Goal: Task Accomplishment & Management: Use online tool/utility

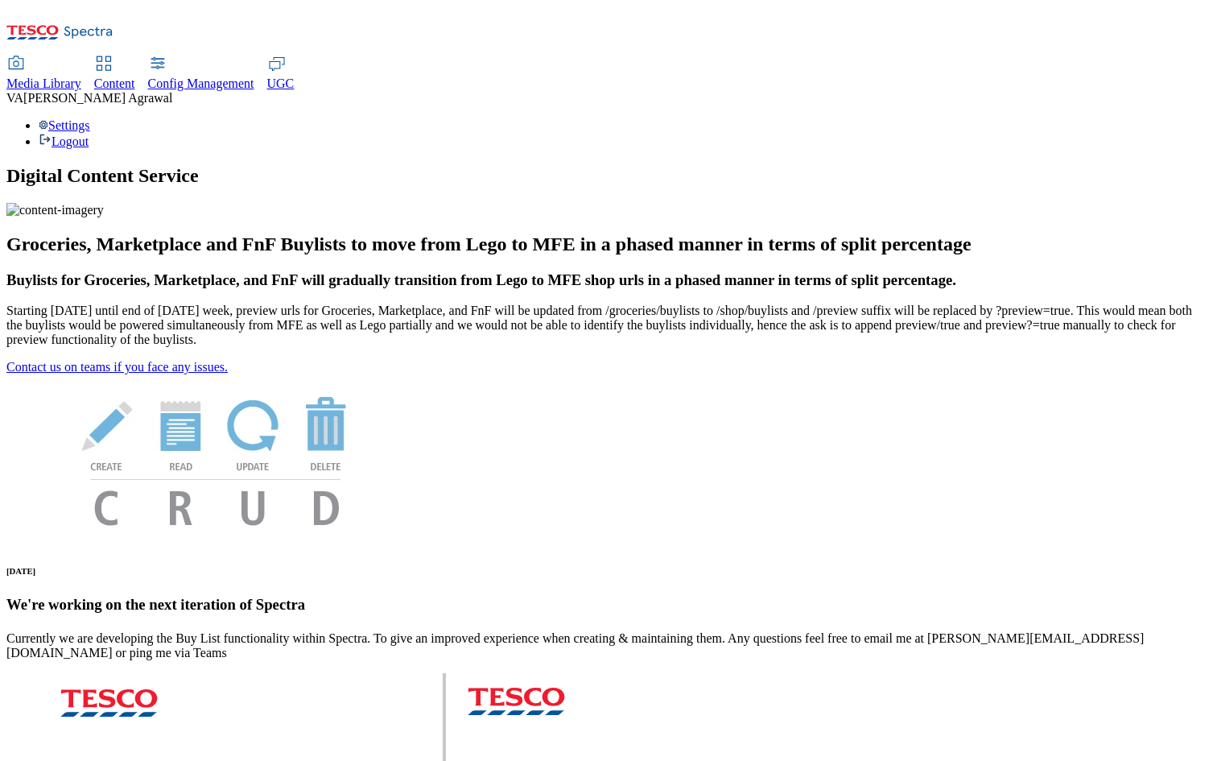
click at [135, 76] on div "Content" at bounding box center [114, 83] width 41 height 14
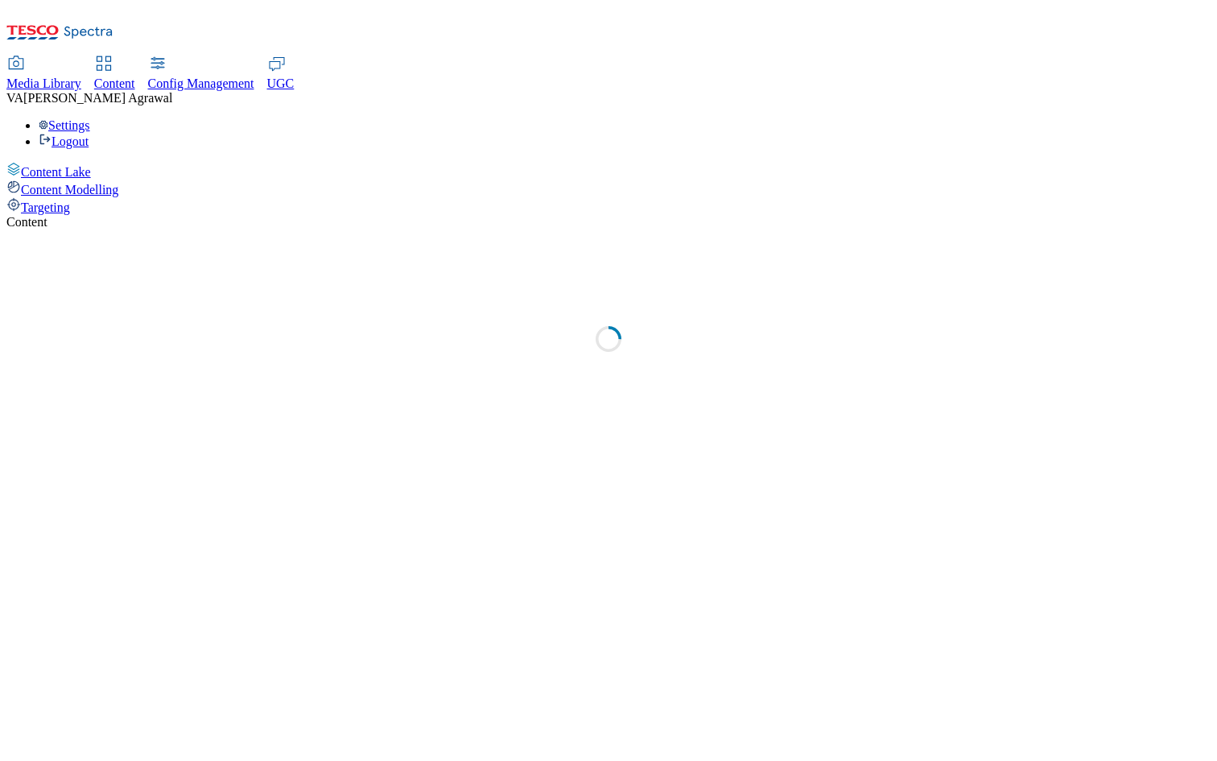
select select "group-comms"
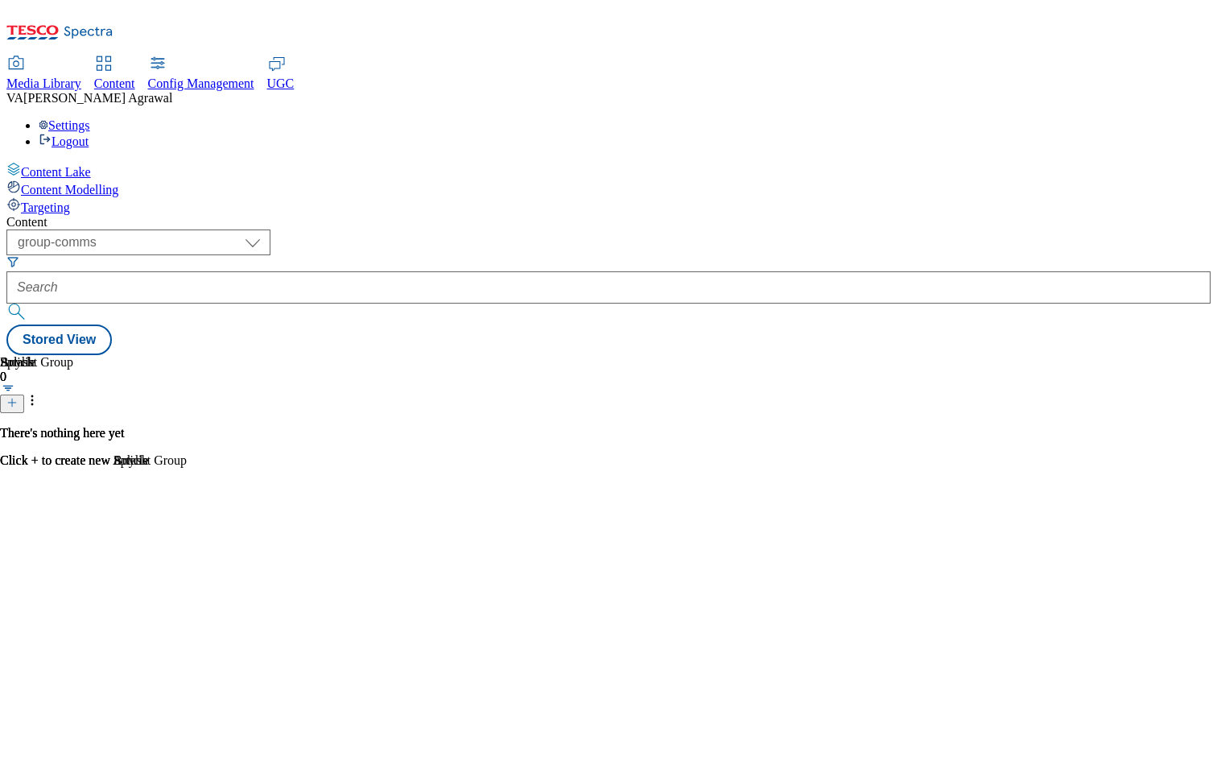
click at [70, 200] on span "Targeting" at bounding box center [45, 207] width 49 height 14
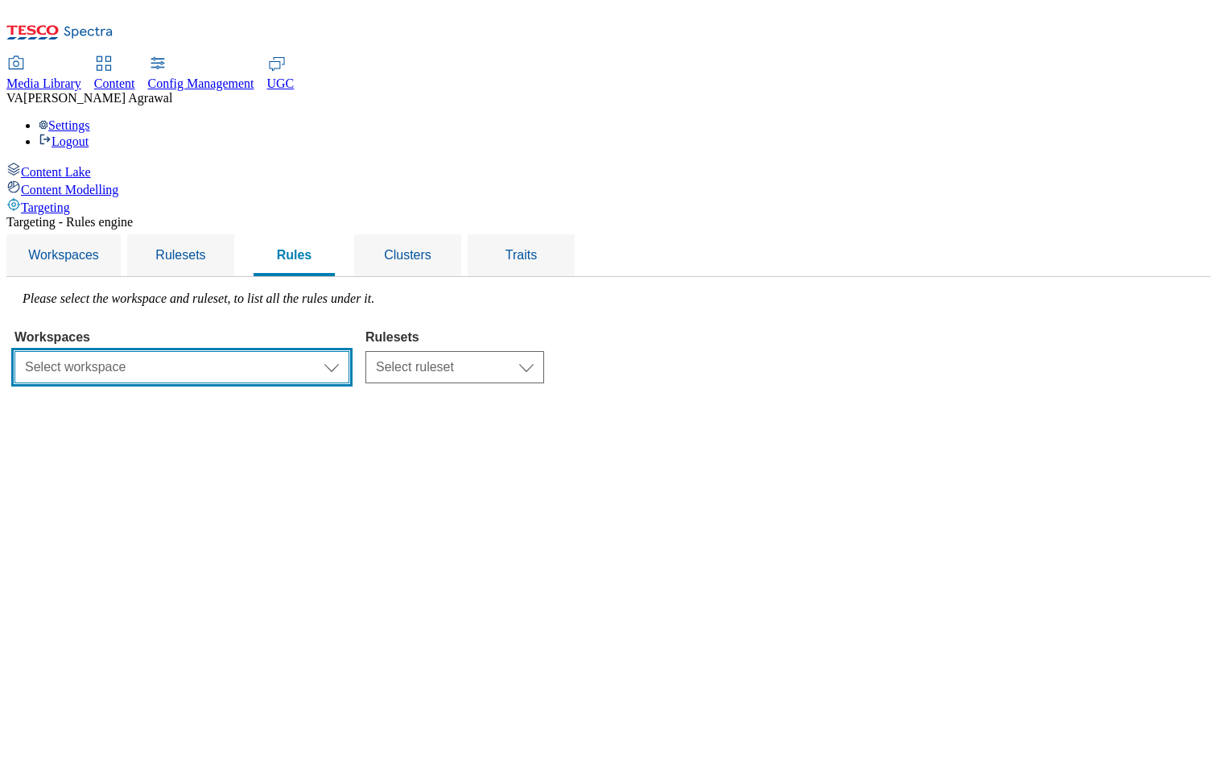
click at [349, 351] on select "Select workspace Test Targeting_28th_August_Sanity test 20th march Test_Sanity_…" at bounding box center [181, 367] width 335 height 32
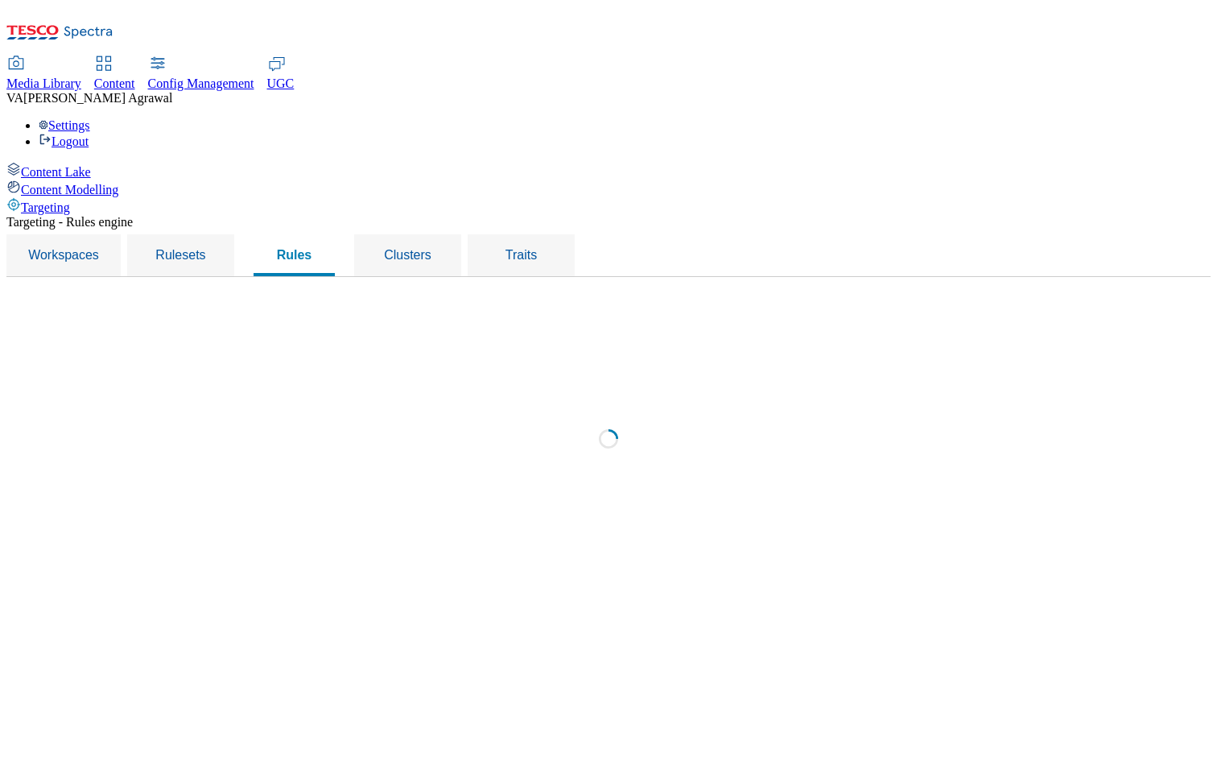
select select "f510054f-adaa-4692-b570-80fa3897127a"
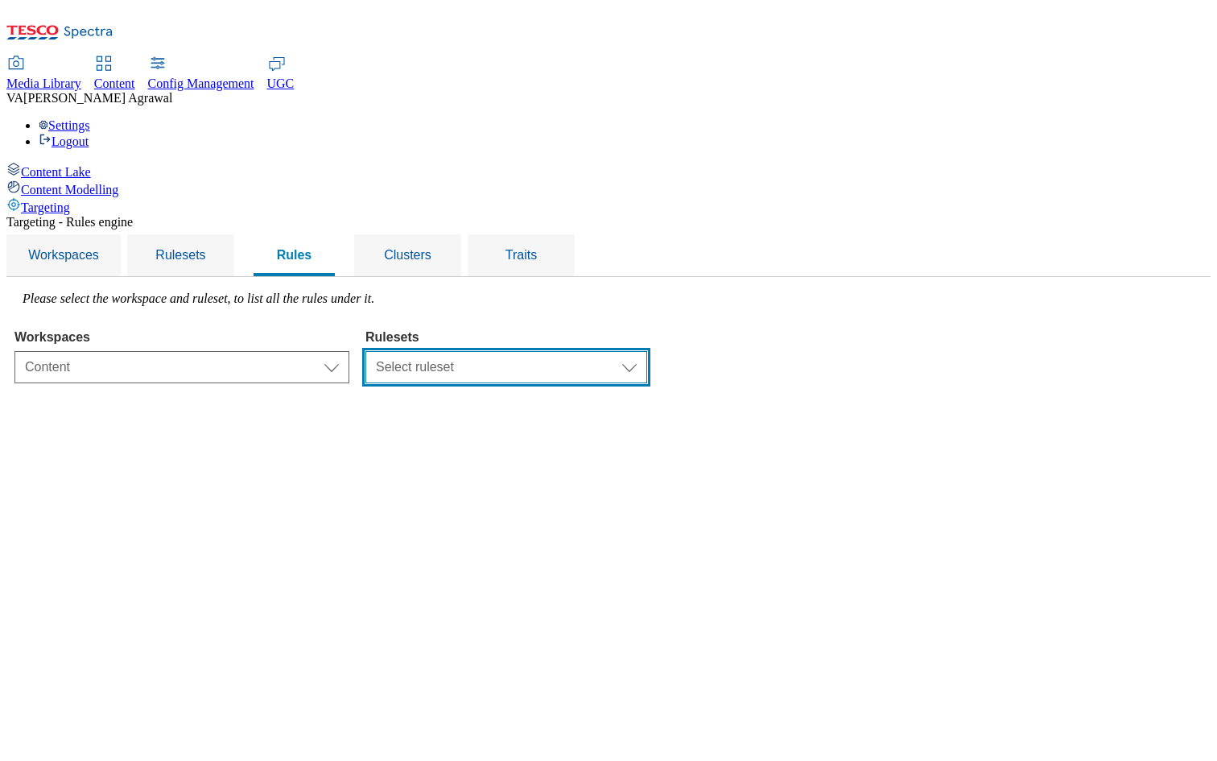
click at [638, 351] on select "Select ruleset CZ TEST HU ROI SK dotcom-cz dotcom-hu dotcom-roi dotcom-sk UK cl…" at bounding box center [506, 367] width 282 height 32
select select "7f9e739d-6abb-424f-b94f-4b375a3fe6e0"
click at [568, 351] on select "Select ruleset CZ TEST HU ROI SK dotcom-cz dotcom-hu dotcom-roi dotcom-sk UK cl…" at bounding box center [506, 367] width 282 height 32
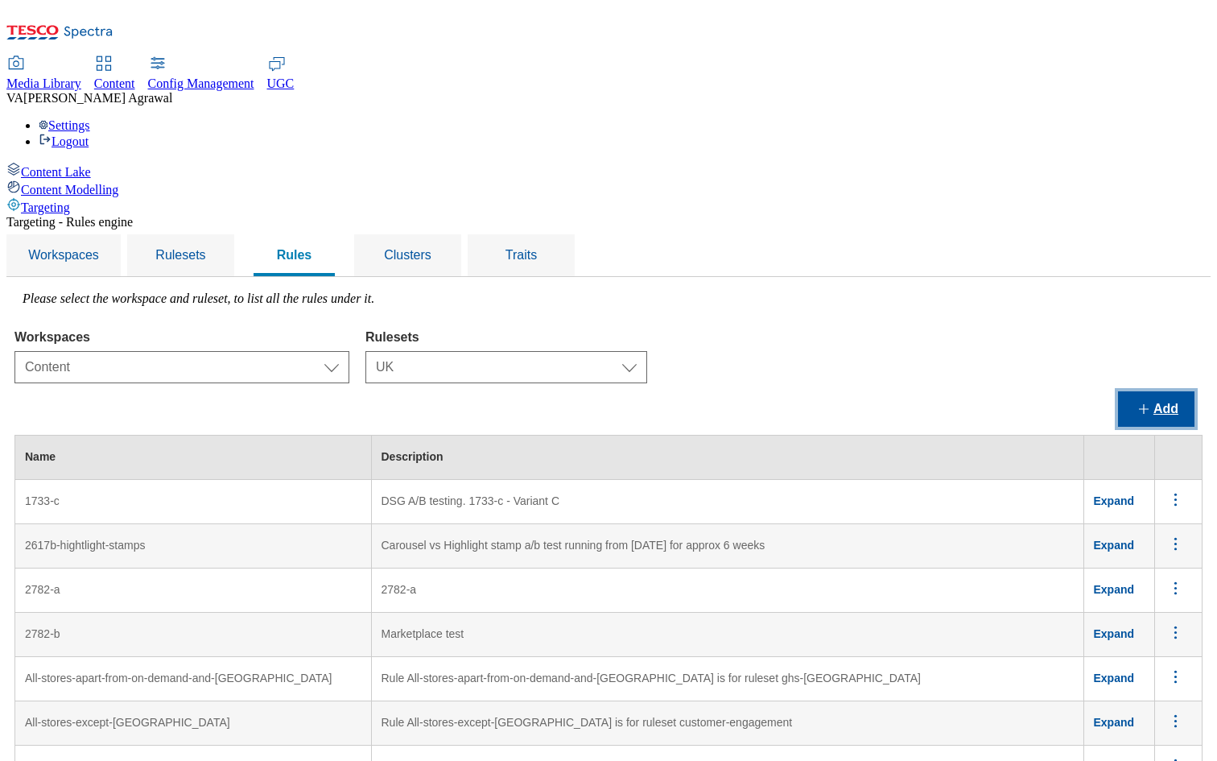
click at [1168, 391] on button "Add" at bounding box center [1156, 408] width 76 height 35
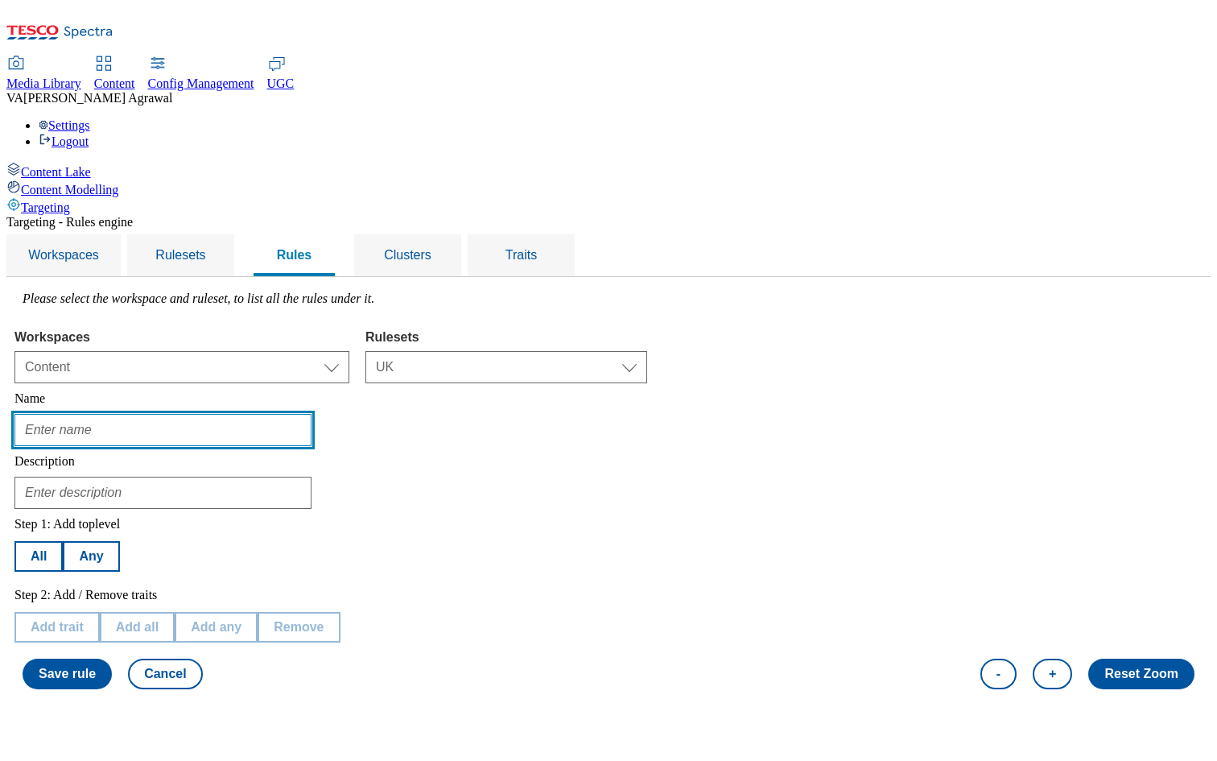
click at [312, 414] on input "text" at bounding box center [162, 430] width 297 height 32
paste input "Inspiration Roundels on Homepage (App): No entrypoints to category pages"
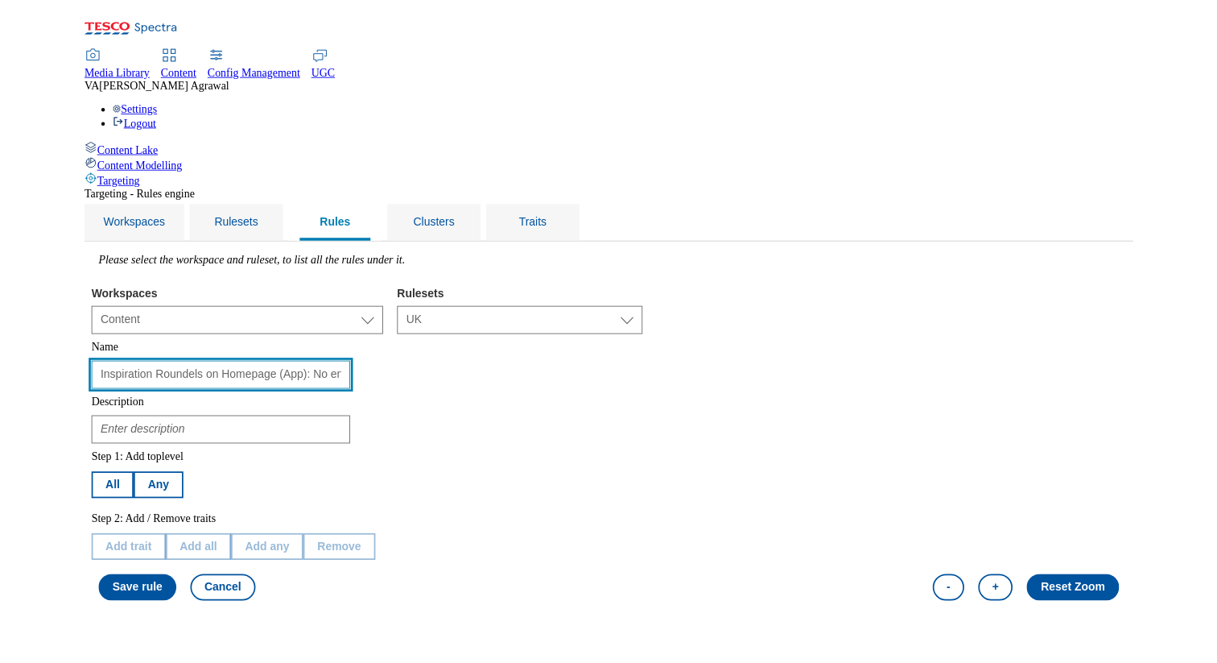
scroll to position [0, 221]
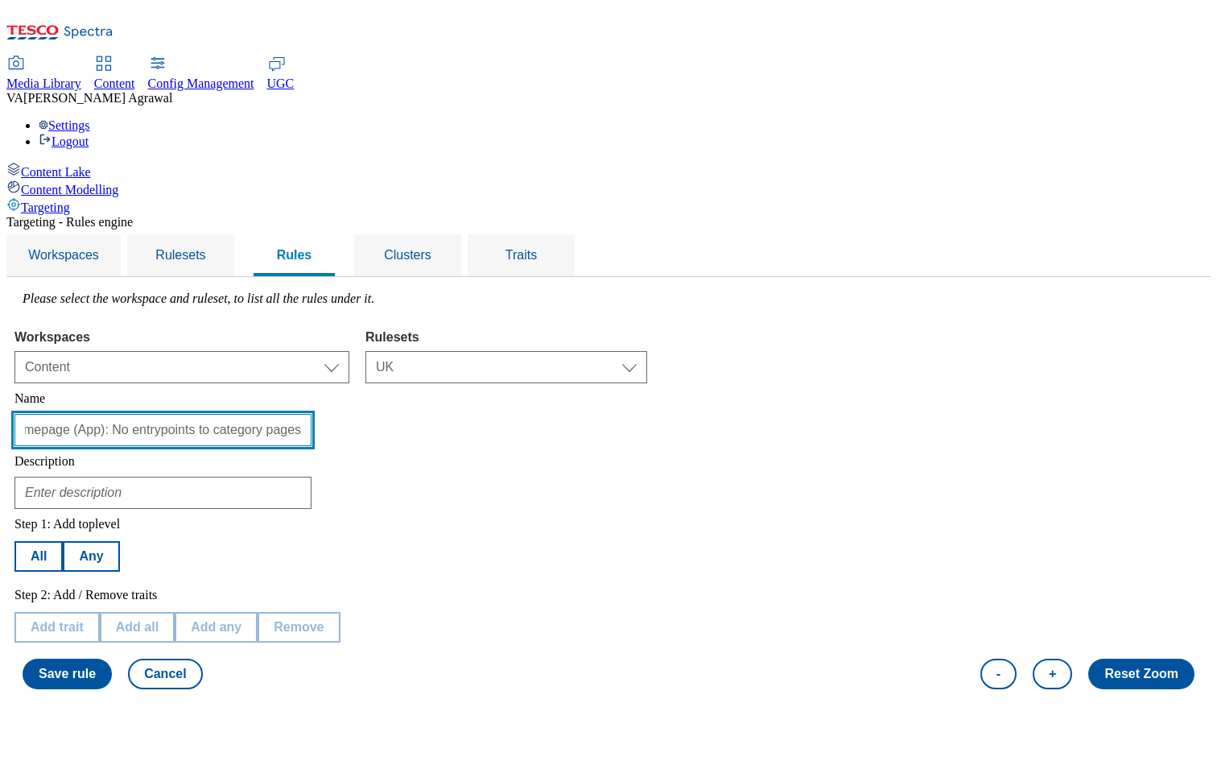
type input "Inspiration Roundels on Homepage (App): No entrypoints to category pages"
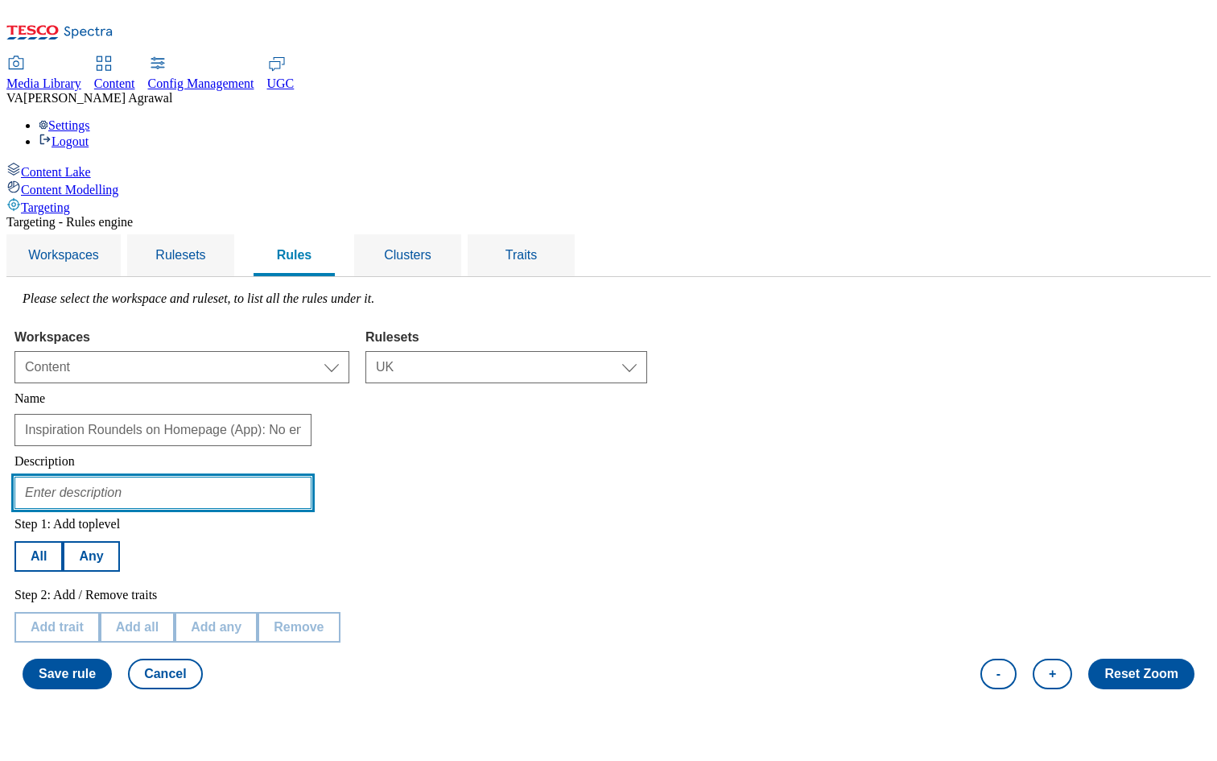
click at [312, 477] on input "text" at bounding box center [162, 493] width 297 height 32
paste input "No entrypoints to category pages. User lands on the browse PLP from the taxonomy"
type input "No entrypoints to category pages. User lands on the browse PLP from the taxonomy"
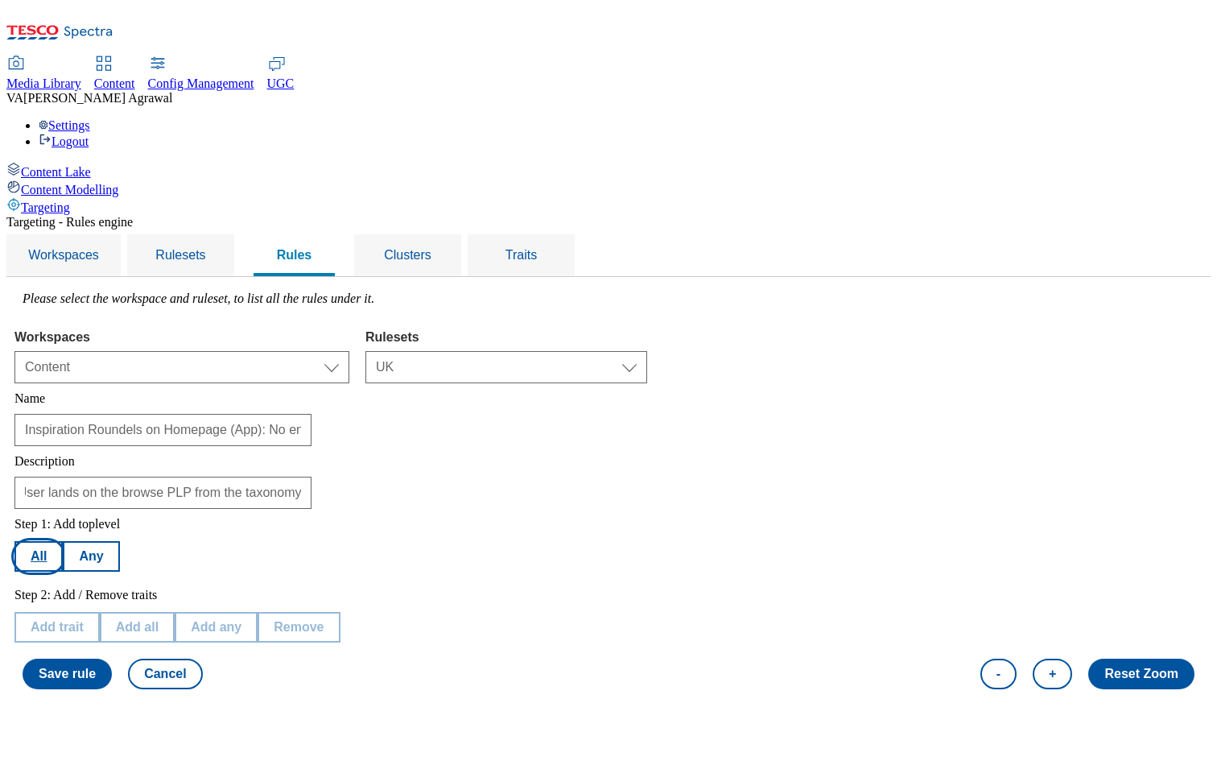
scroll to position [0, 0]
click at [63, 541] on button "All" at bounding box center [38, 556] width 48 height 31
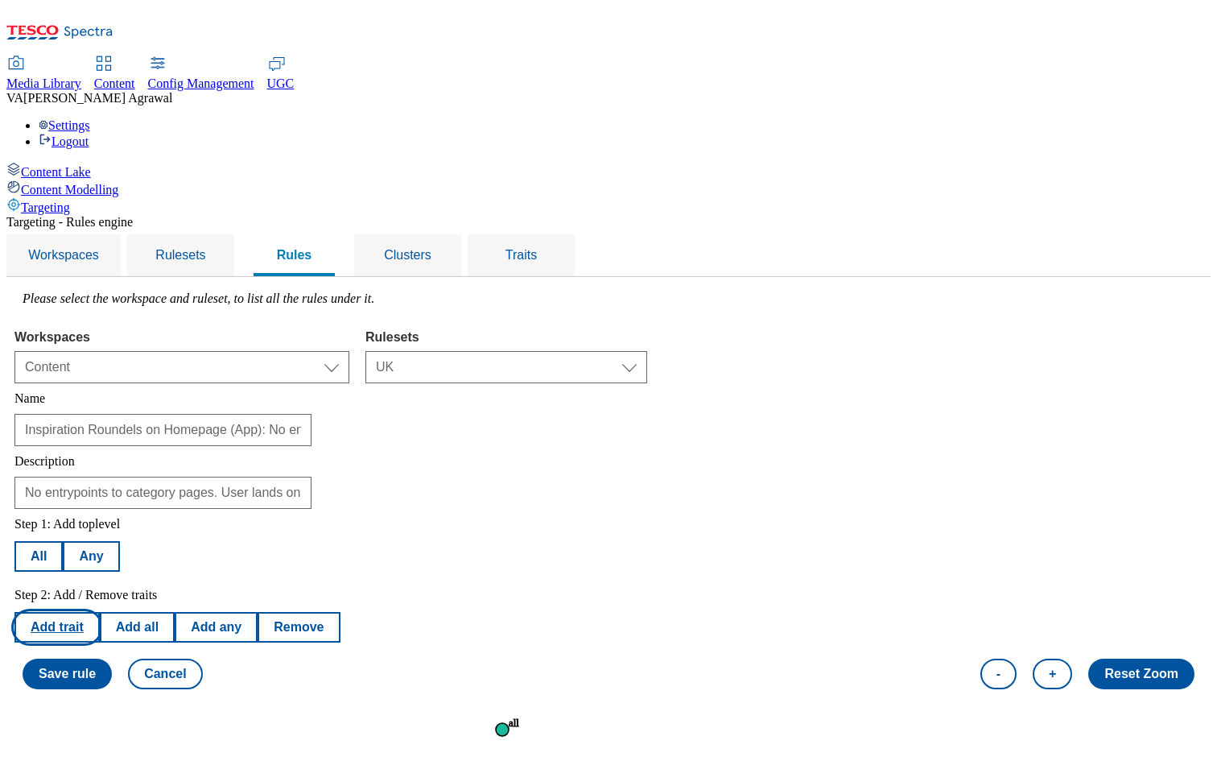
click at [100, 612] on button "Add trait" at bounding box center [56, 627] width 85 height 31
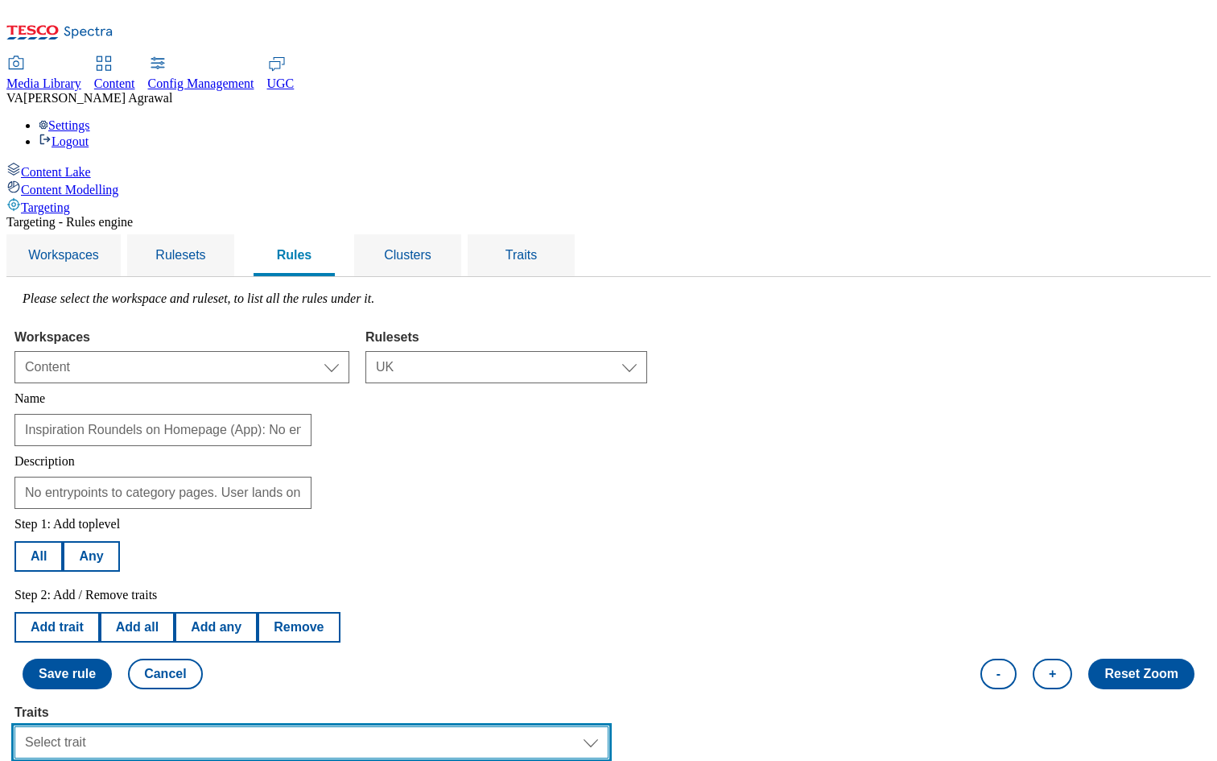
click at [609, 726] on select "Select trait Languages Operating System Content Type Variant ID Segments Store-…" at bounding box center [311, 742] width 594 height 32
select select "experimentId"
click at [217, 726] on select "Select trait Languages Operating System Content Type Variant ID Segments Store-…" at bounding box center [311, 742] width 594 height 32
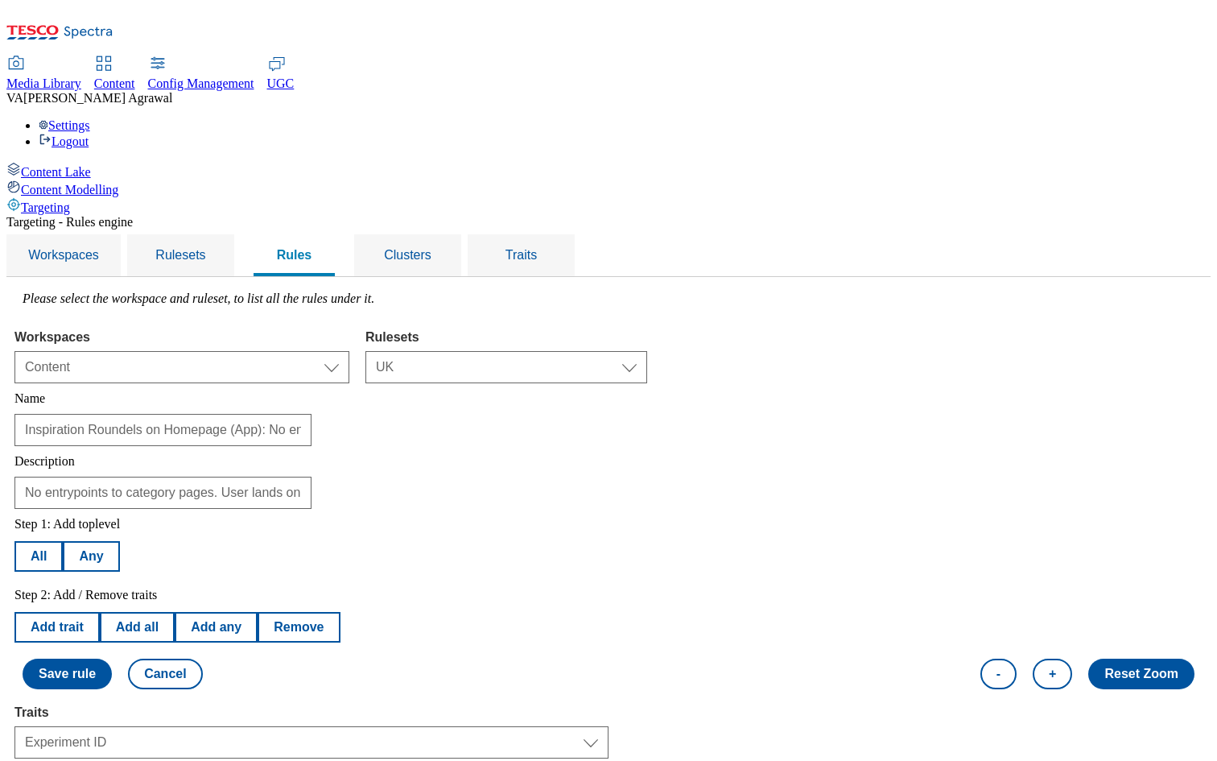
select select "equals"
select select "2719"
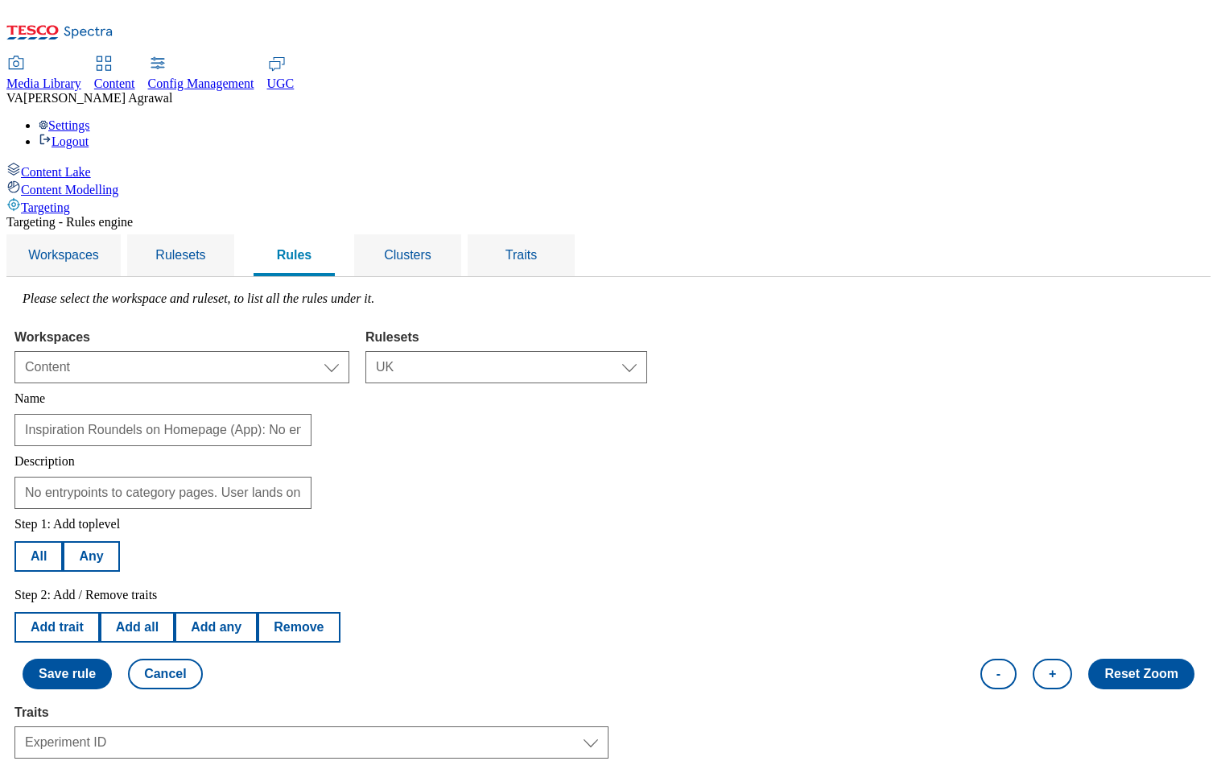
click at [100, 612] on button "Add trait" at bounding box center [56, 627] width 85 height 31
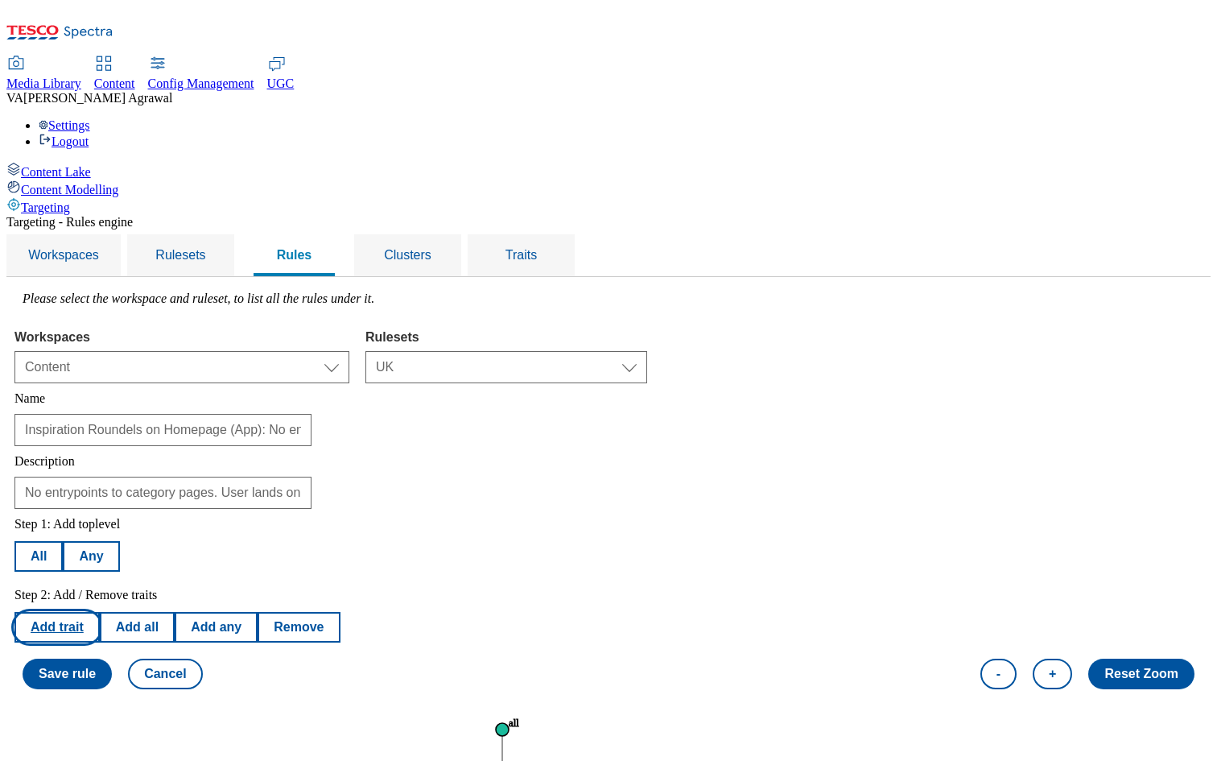
select select "experimentId"
select select "equals"
select select "2719"
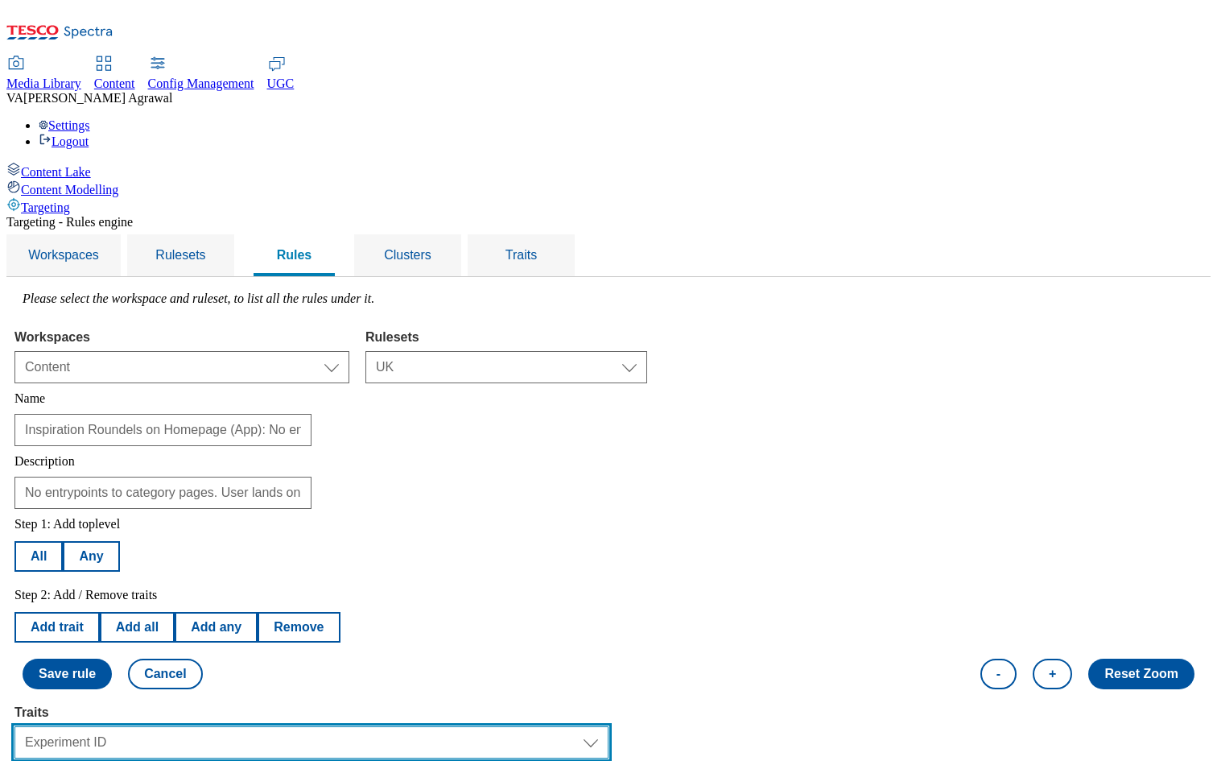
click at [444, 726] on select "Select trait Languages Operating System Content Type Variant ID Segments Store-…" at bounding box center [311, 742] width 594 height 32
select select "variantId"
click at [217, 726] on select "Select trait Languages Operating System Content Type Variant ID Segments Store-…" at bounding box center [311, 742] width 594 height 32
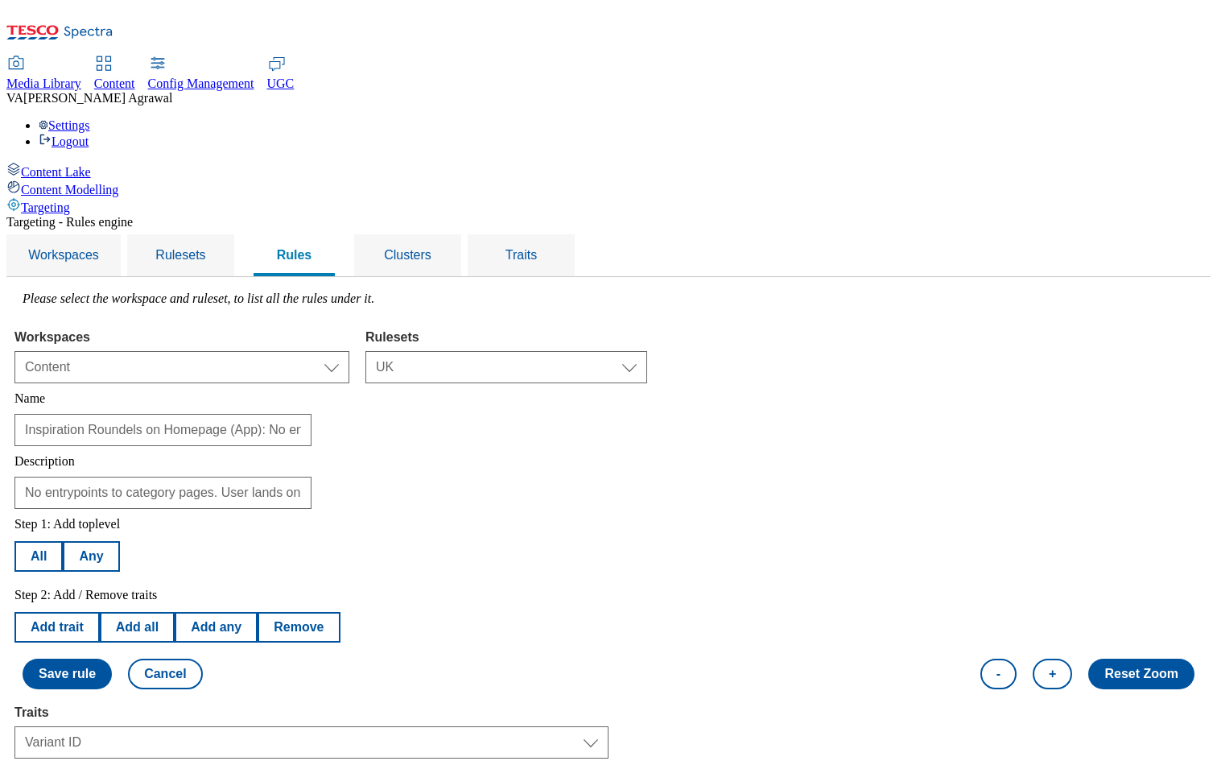
select select "2719-a"
click at [827, 509] on div "Step 1: Add toplevel All Any Step 2: Add / Remove traits Add trait Add all Add …" at bounding box center [608, 603] width 1188 height 188
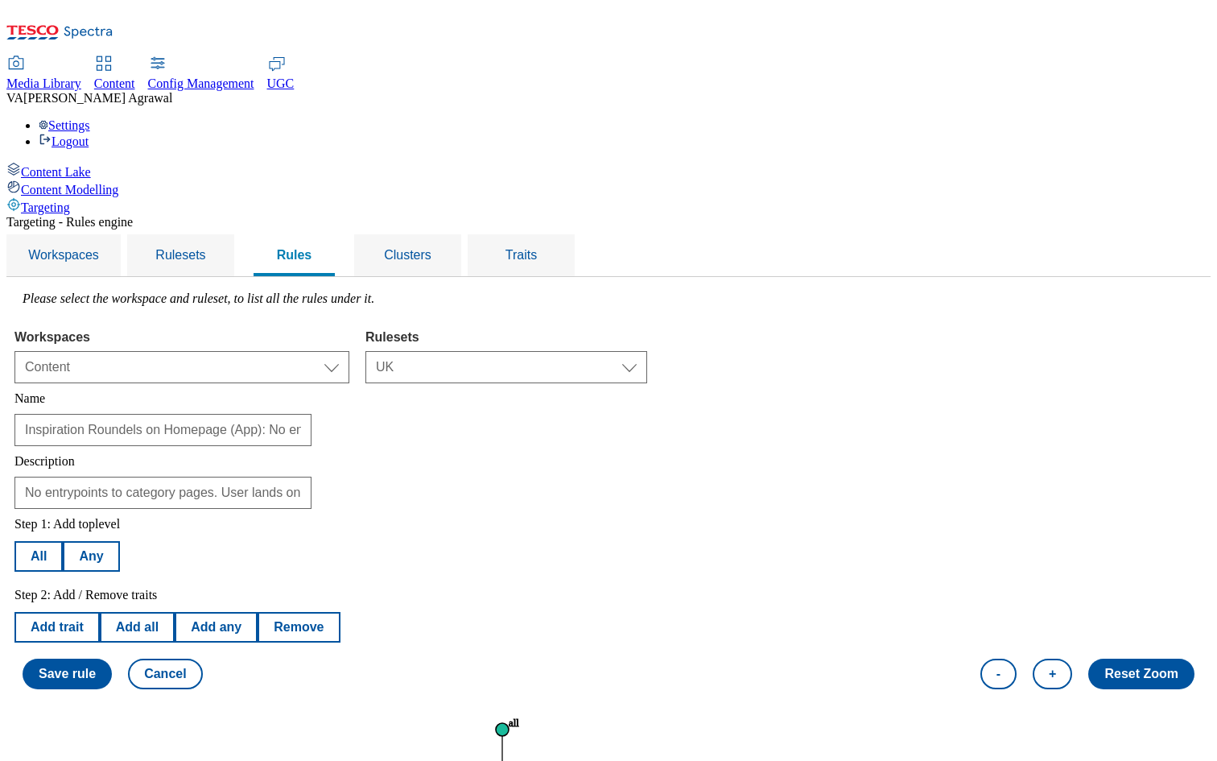
scroll to position [0, 0]
click at [112, 658] on button "Save rule" at bounding box center [67, 673] width 89 height 31
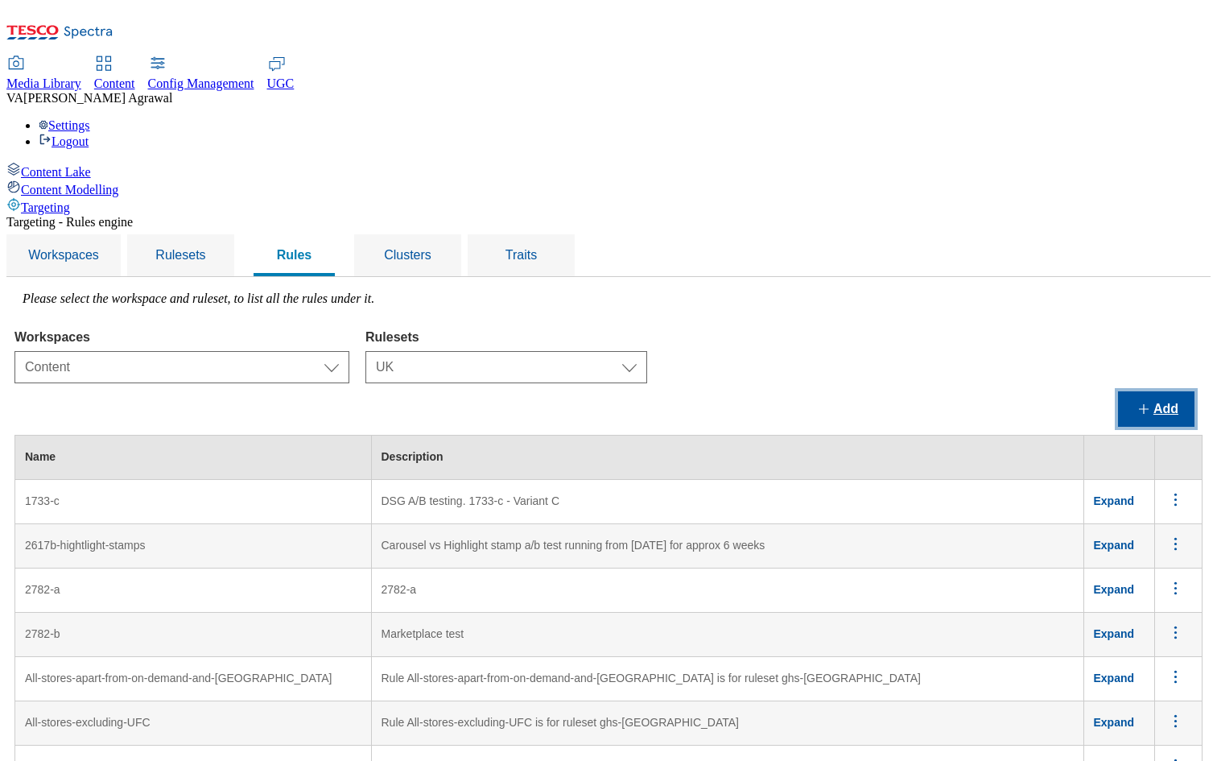
click at [1138, 391] on button "Add" at bounding box center [1156, 408] width 76 height 35
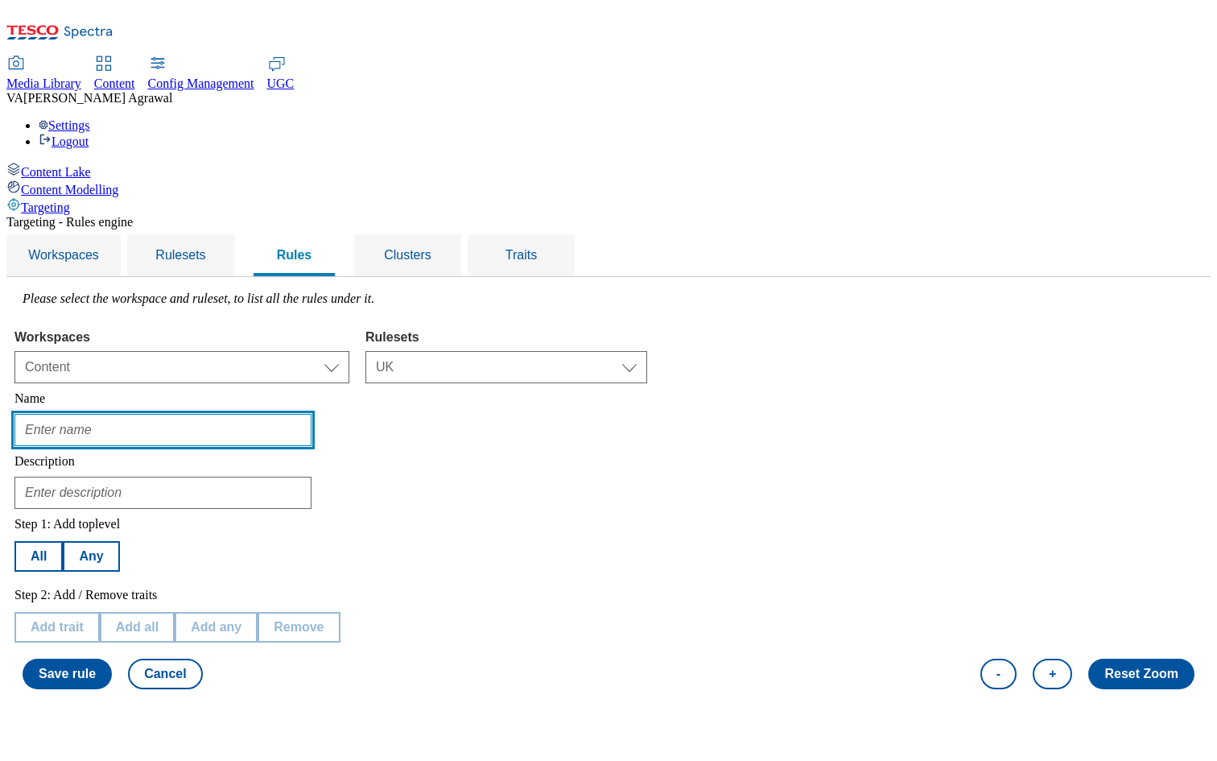
click at [312, 414] on input "text" at bounding box center [162, 430] width 297 height 32
paste input "Inspiration Roundels on Homepage (App): Entrypoints to category pages via: ‘New…"
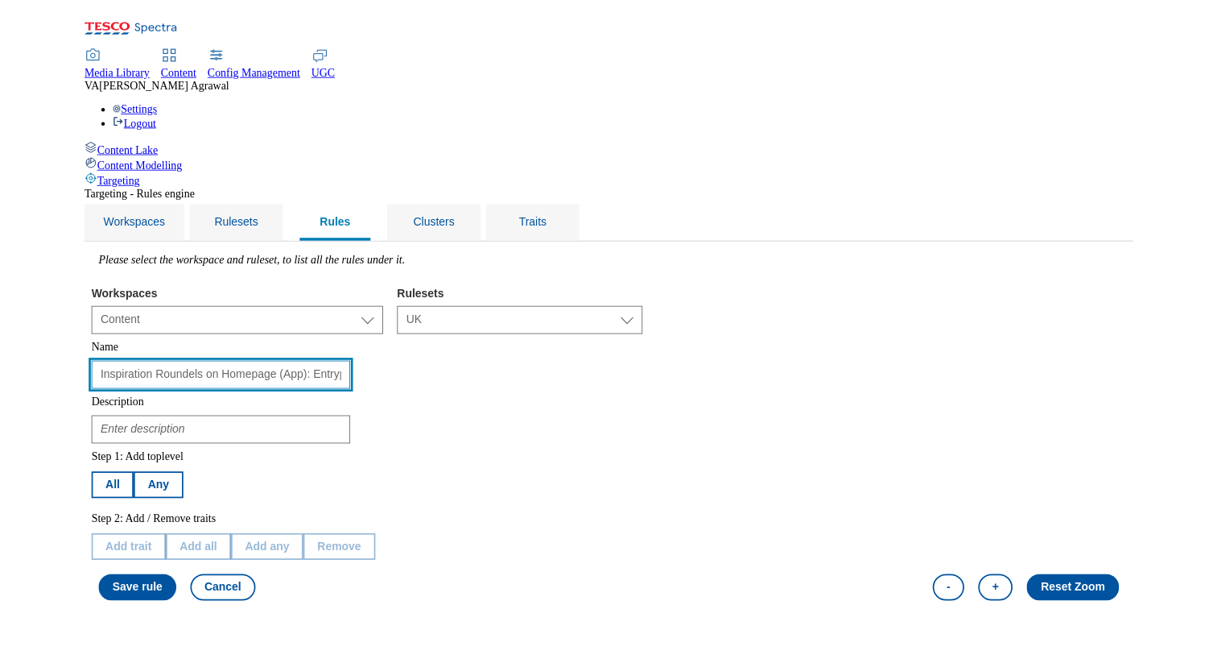
scroll to position [0, 770]
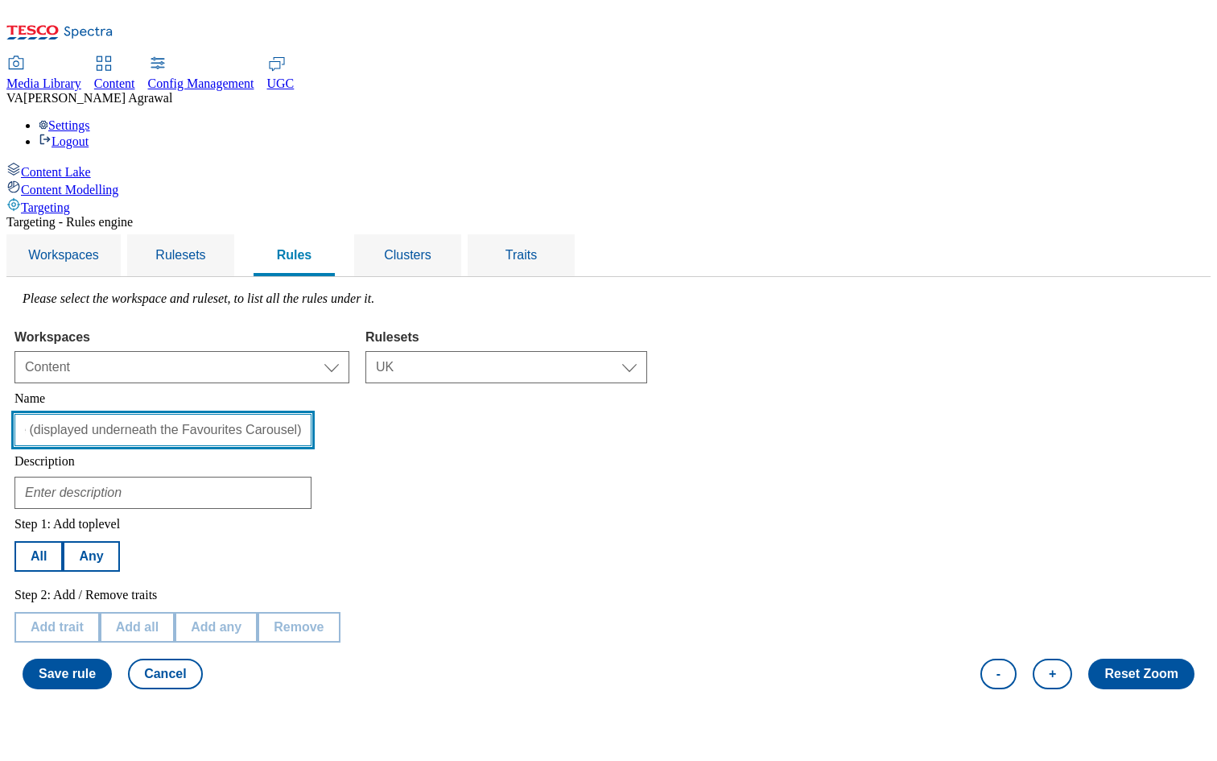
type input "Inspiration Roundels on Homepage (App): Entrypoints to category pages via: ‘New…"
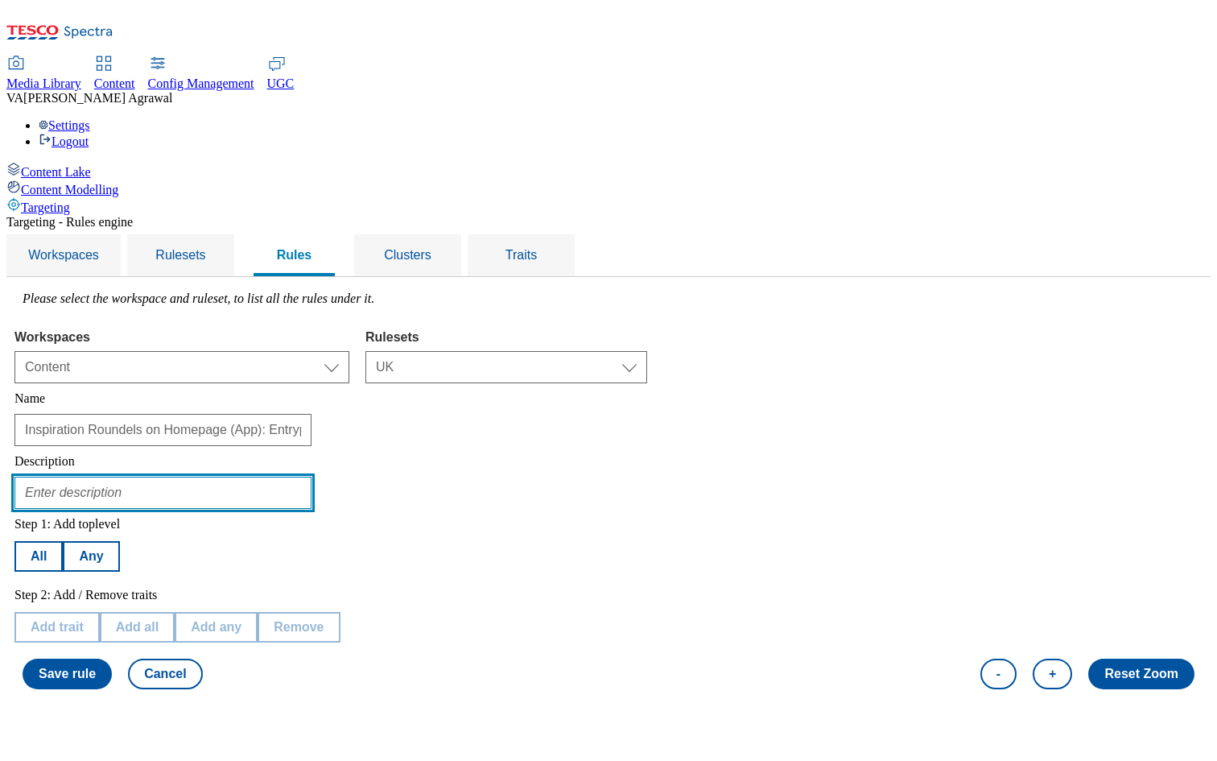
click at [312, 477] on input "text" at bounding box center [162, 493] width 297 height 32
paste input "Entrypoints to category pages via: ‘New & Popular’ roundels on the Homepage (di…"
type input "Entrypoints to category pages via: ‘New & Popular’ roundels on the Homepage (di…"
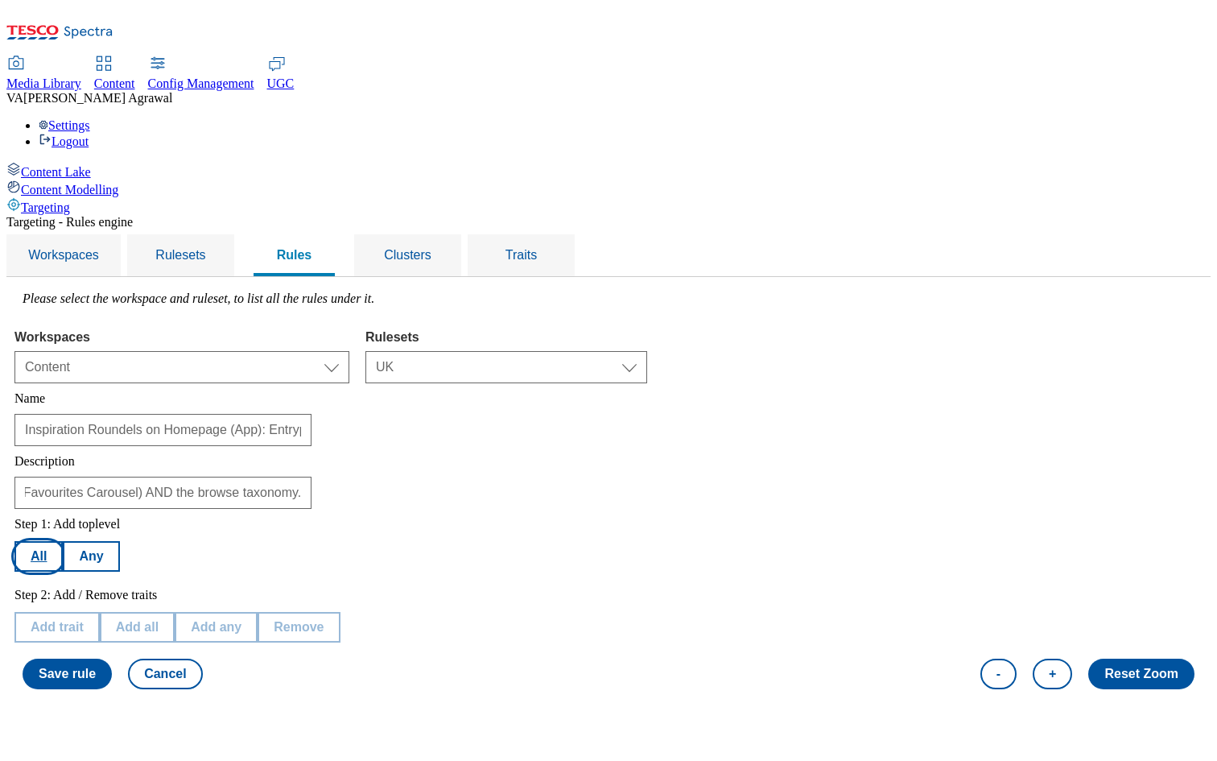
scroll to position [0, 0]
click at [63, 541] on button "All" at bounding box center [38, 556] width 48 height 31
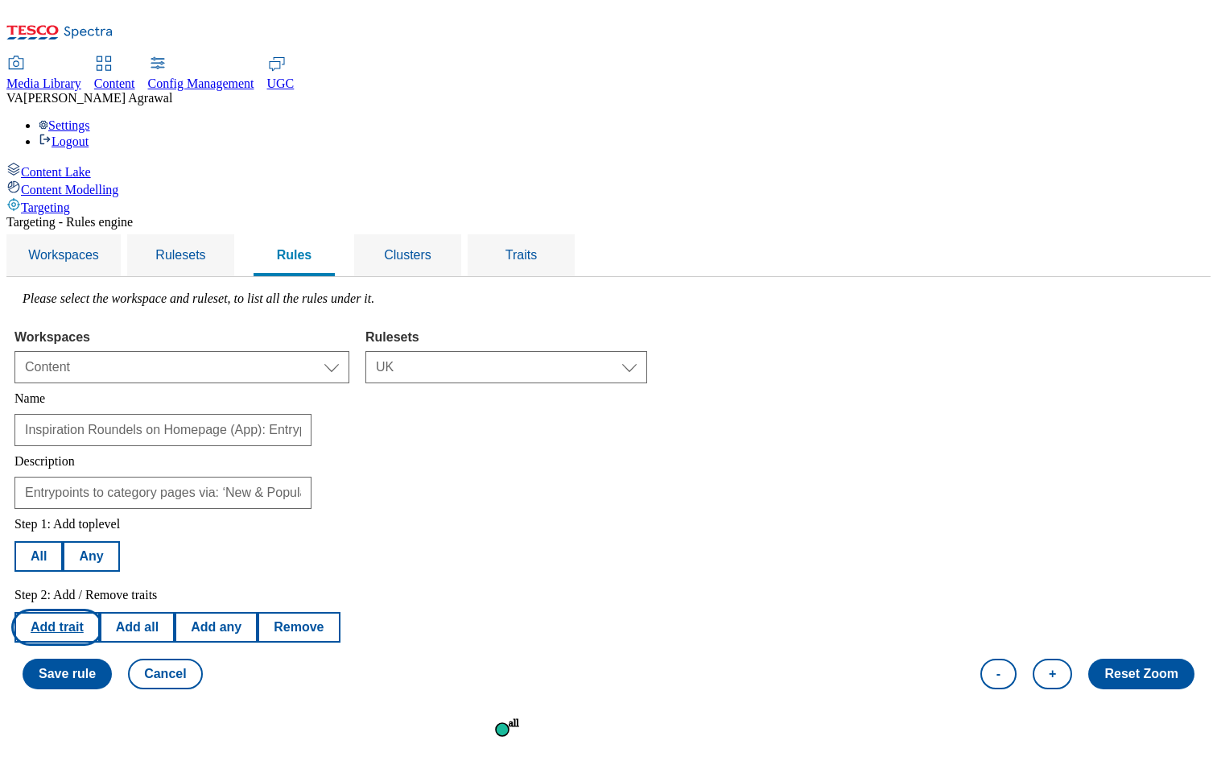
click at [100, 612] on button "Add trait" at bounding box center [56, 627] width 85 height 31
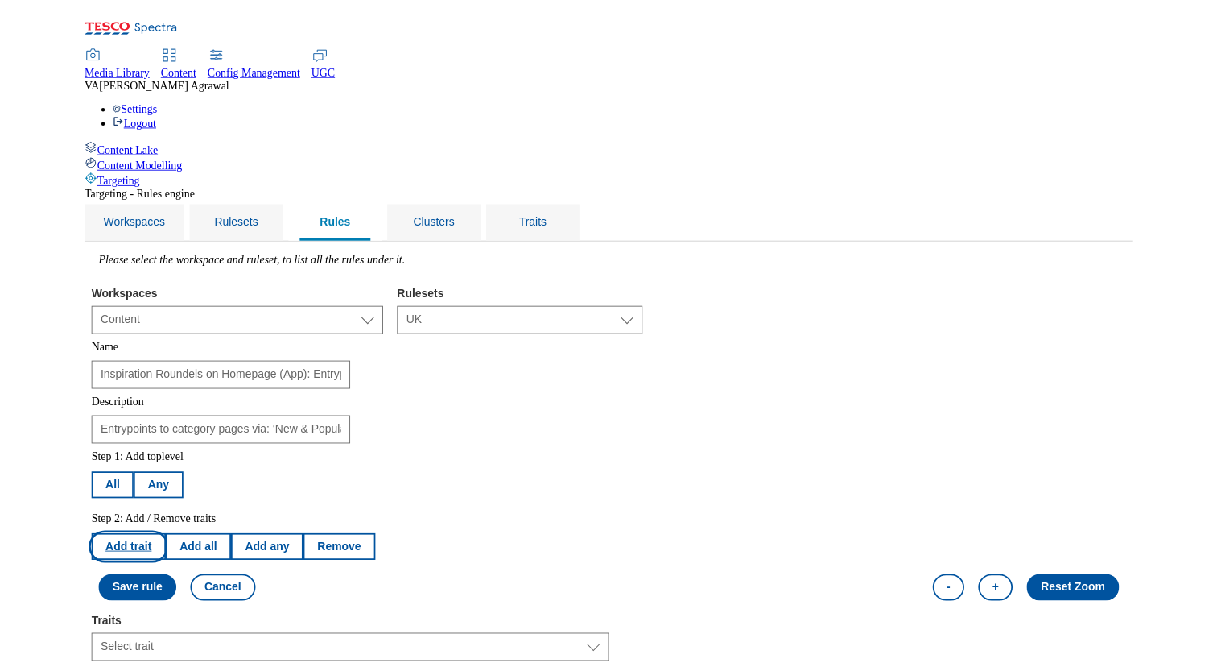
scroll to position [145, 0]
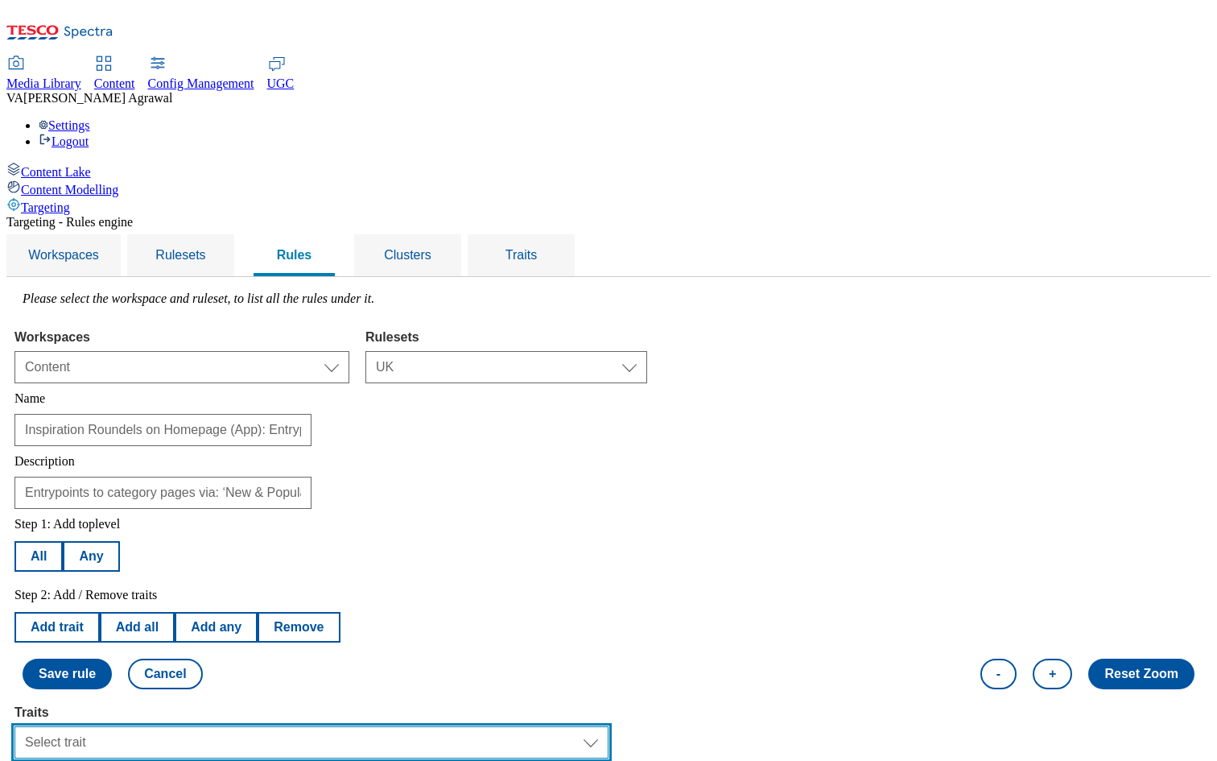
click at [394, 726] on select "Select trait Languages Operating System Content Type Variant ID Segments Store-…" at bounding box center [311, 742] width 594 height 32
select select "experimentId"
click at [217, 726] on select "Select trait Languages Operating System Content Type Variant ID Segments Store-…" at bounding box center [311, 742] width 594 height 32
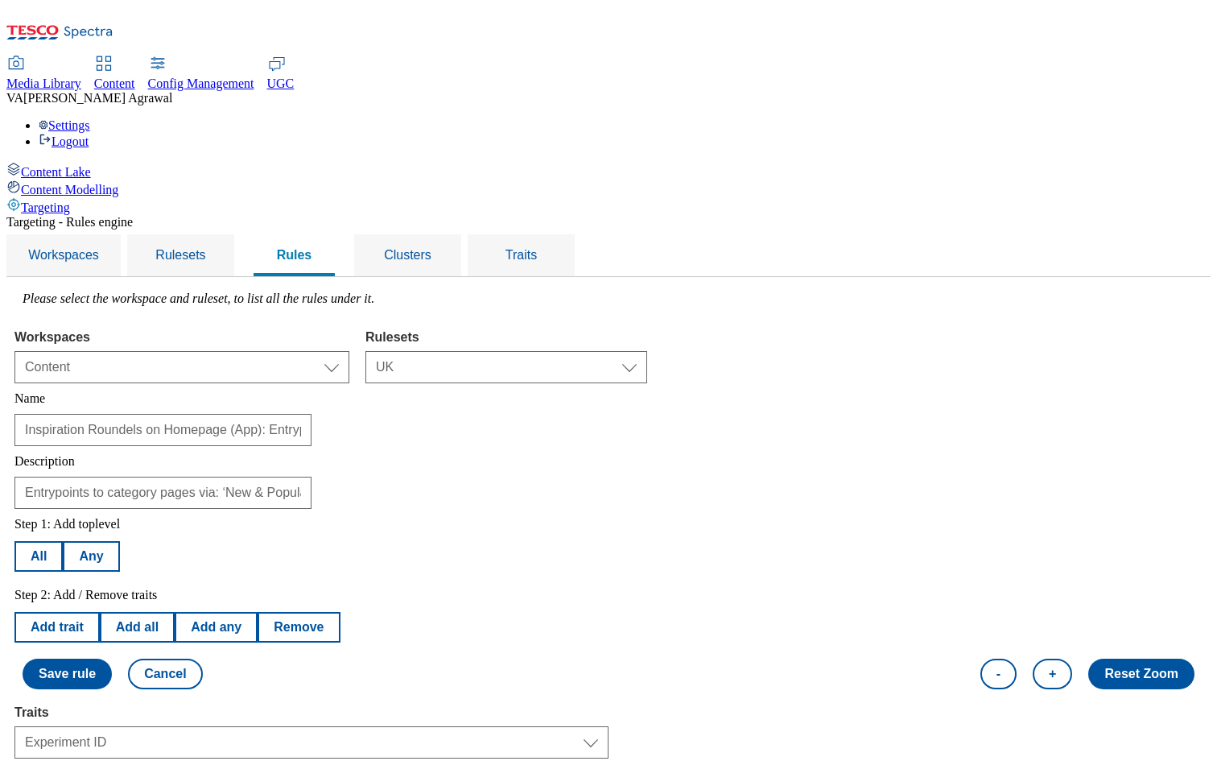
select select "equals"
select select "2719"
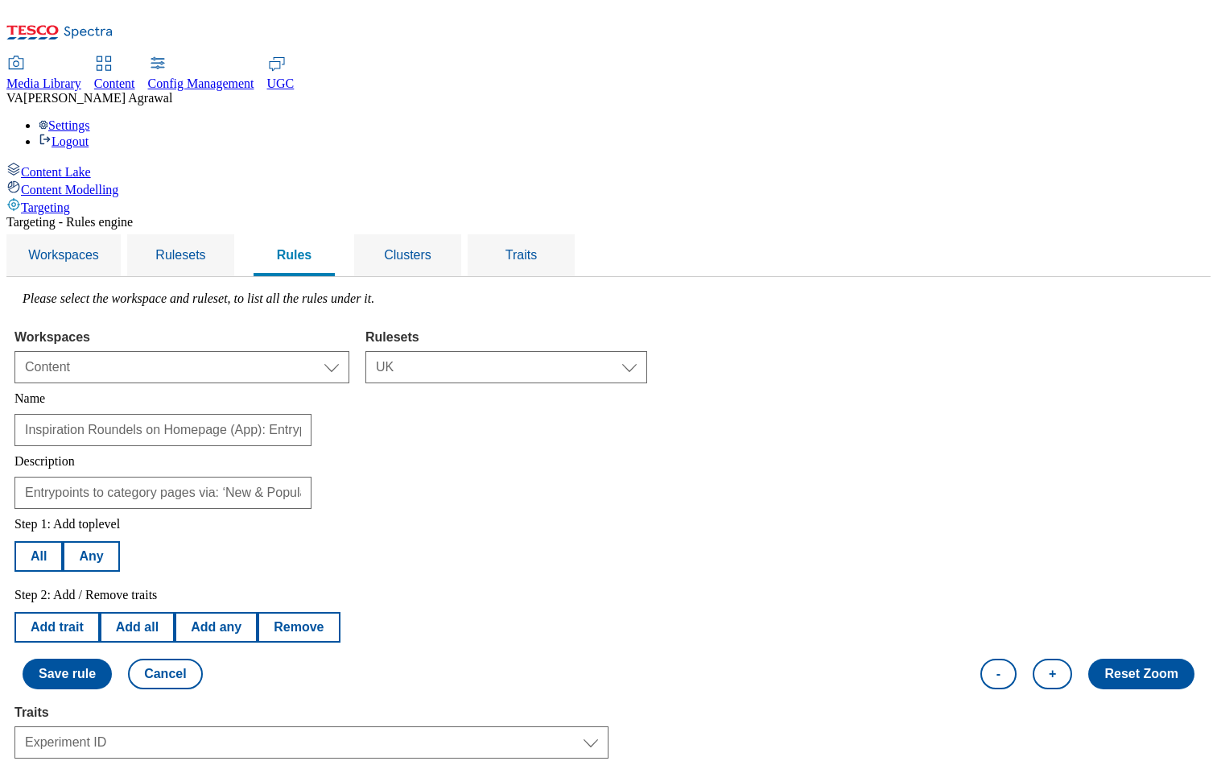
click at [100, 612] on button "Add trait" at bounding box center [56, 627] width 85 height 31
select select "experimentId"
select select "equals"
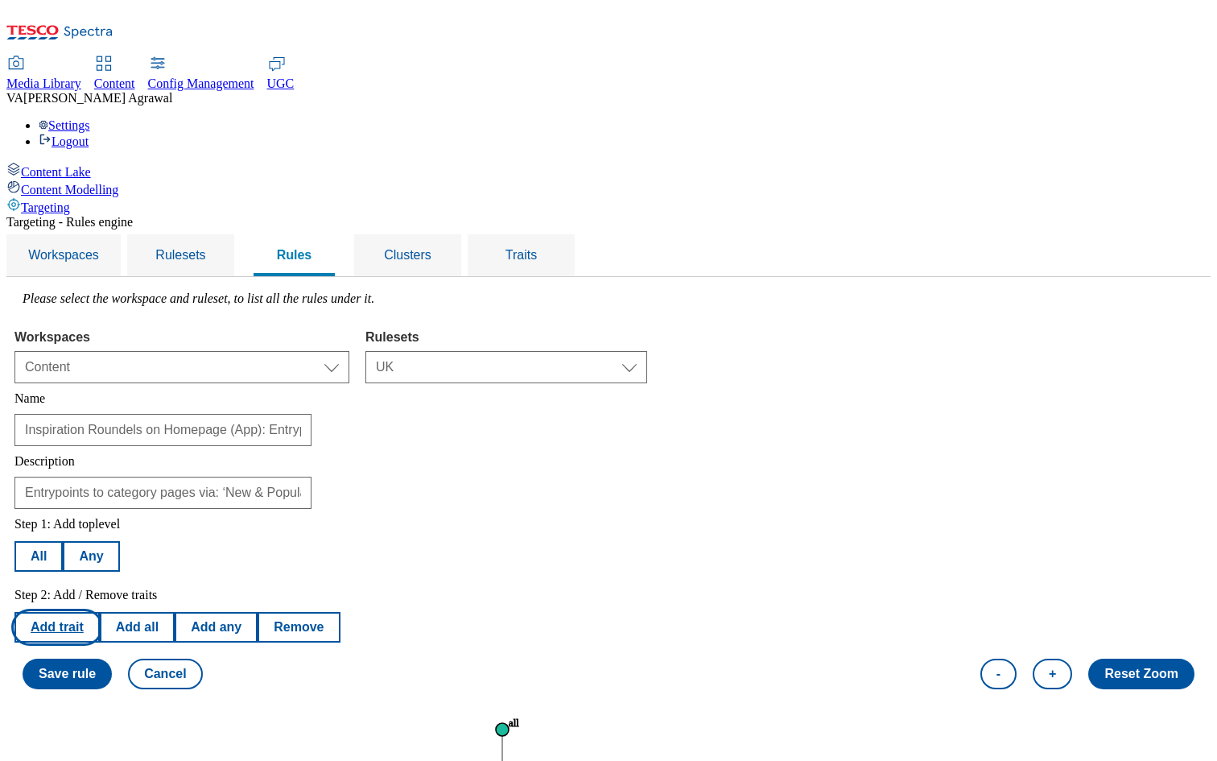
select select "2719"
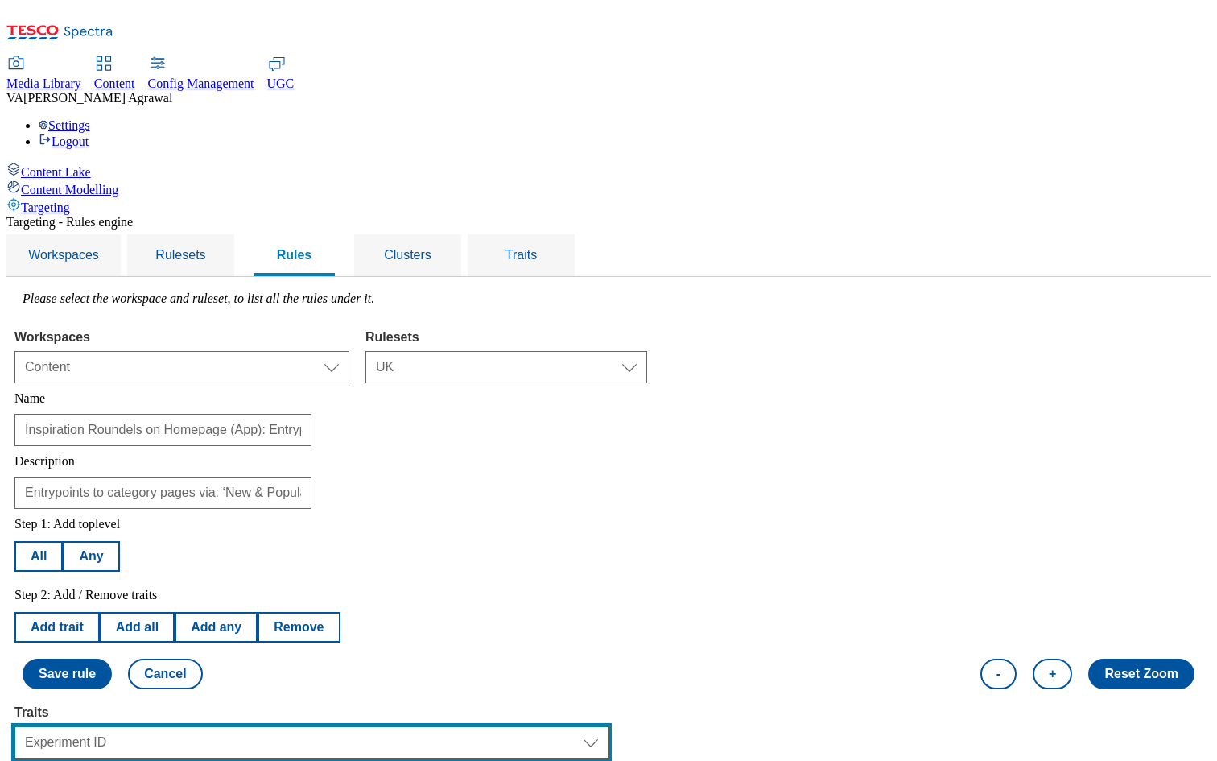
click at [295, 726] on select "Select trait Languages Operating System Content Type Variant ID Segments Store-…" at bounding box center [311, 742] width 594 height 32
select select "variantId"
click at [217, 726] on select "Select trait Languages Operating System Content Type Variant ID Segments Store-…" at bounding box center [311, 742] width 594 height 32
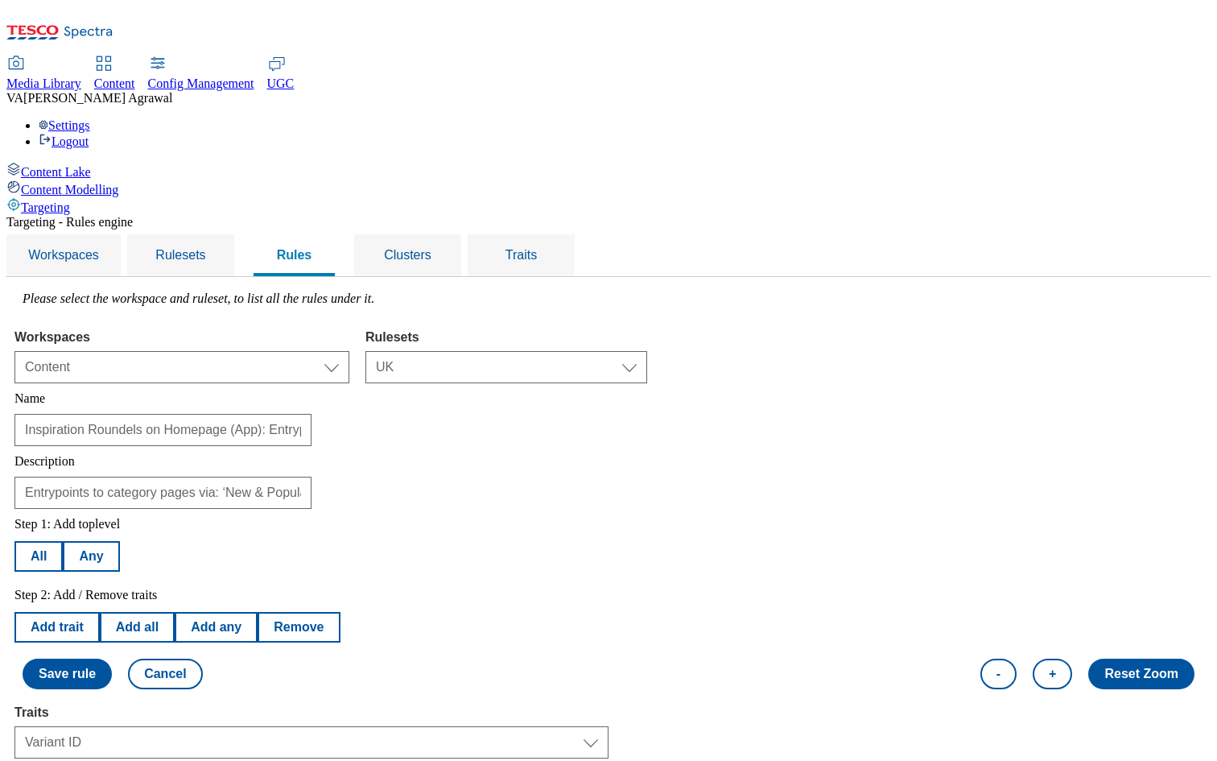
select select "2719-b"
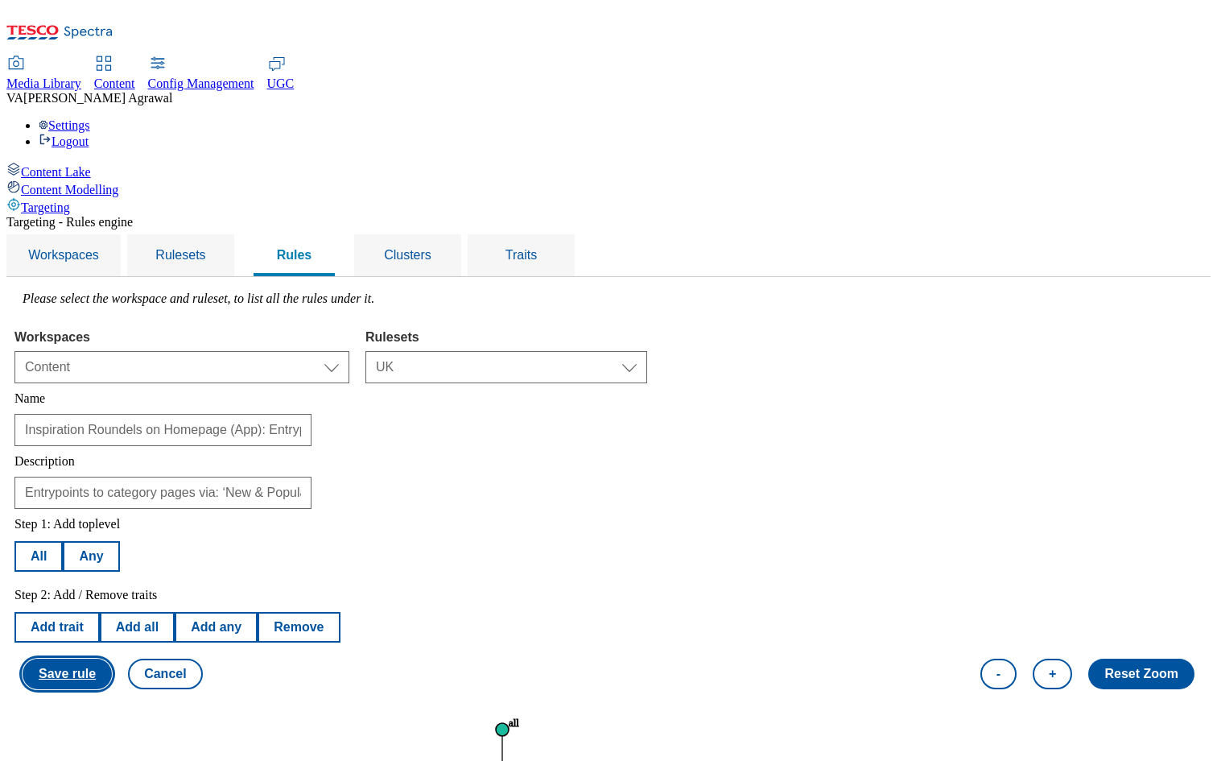
click at [112, 658] on button "Save rule" at bounding box center [67, 673] width 89 height 31
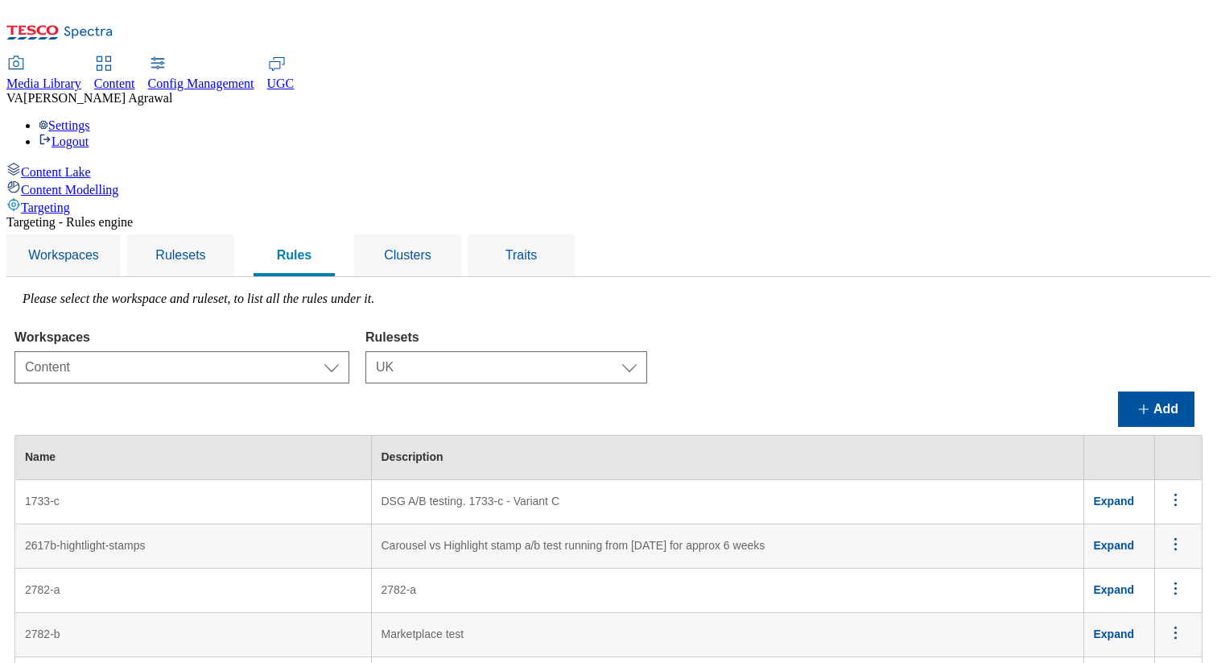
scroll to position [3005, 0]
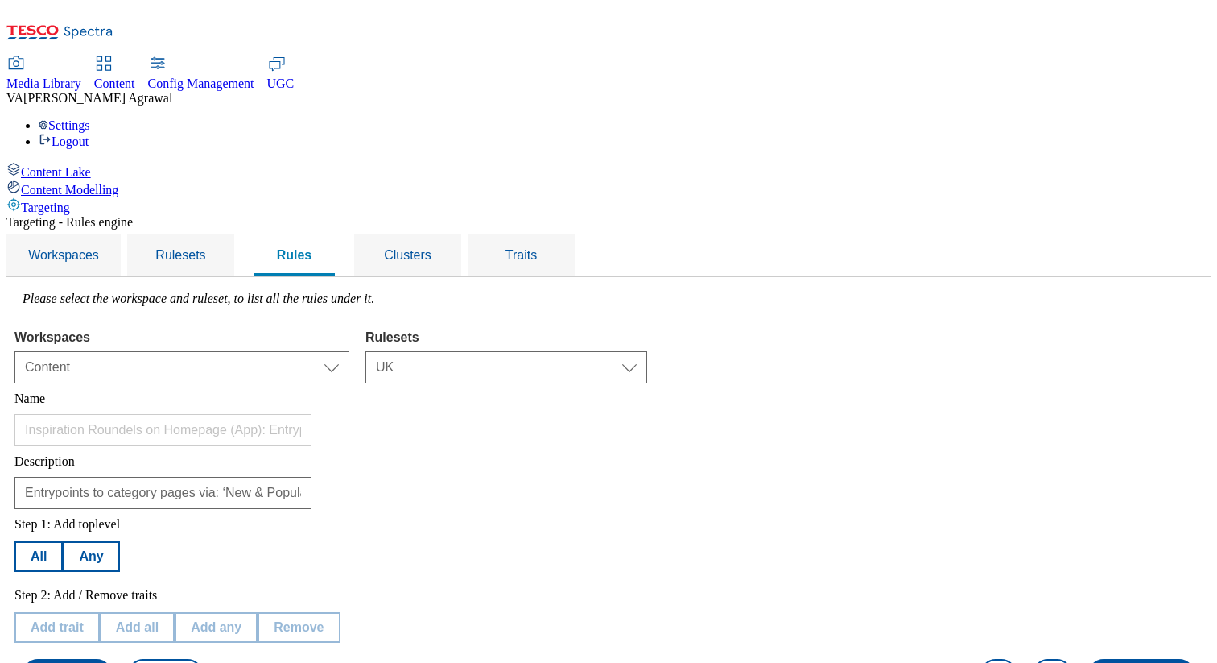
scroll to position [306, 0]
click at [99, 612] on button "Edit trait" at bounding box center [56, 627] width 85 height 31
select select "variantId"
select select "equals"
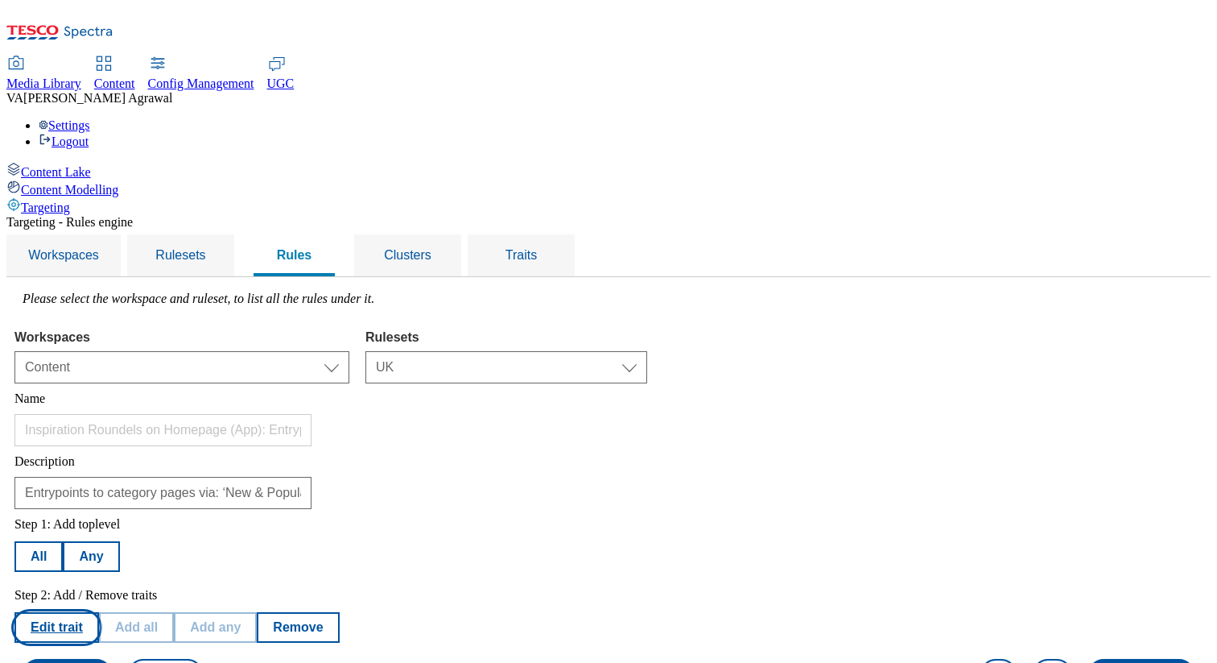
scroll to position [447, 0]
select select "2719-c"
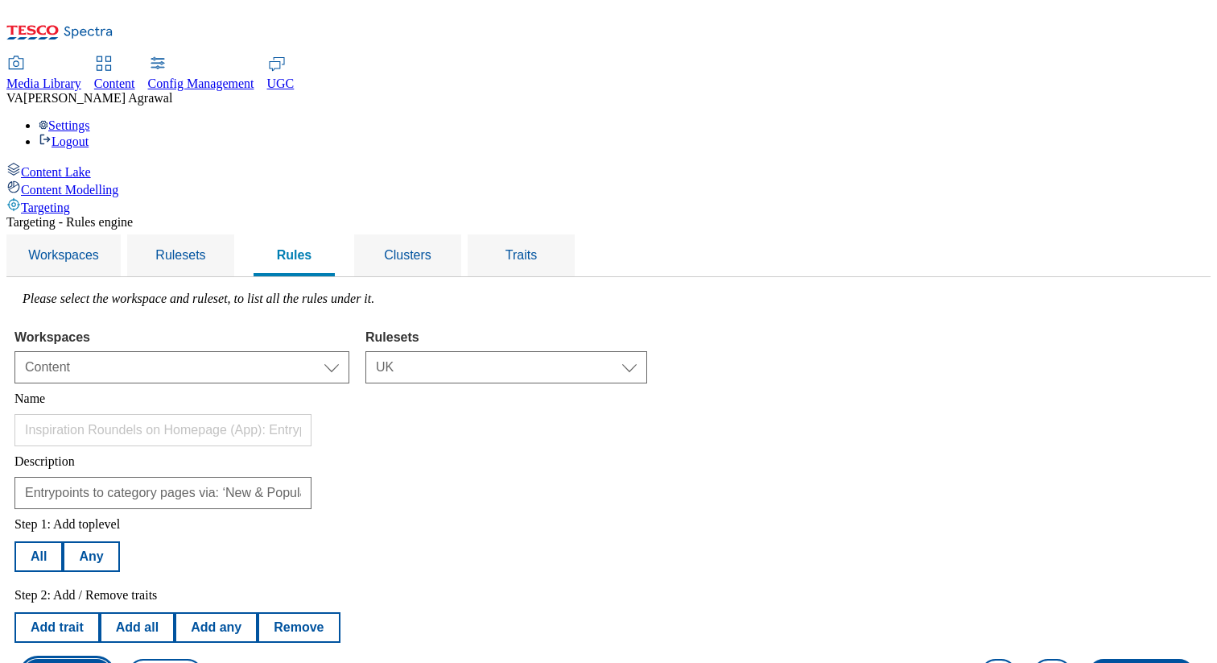
click at [112, 658] on button "Save rule" at bounding box center [67, 673] width 89 height 31
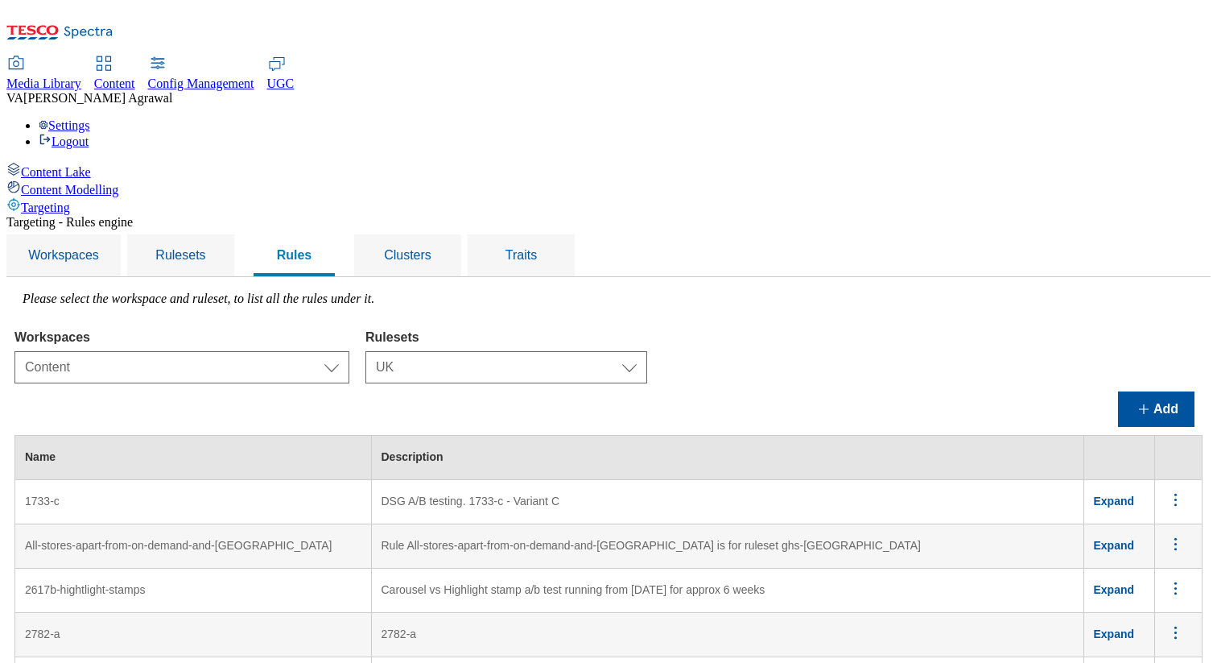
scroll to position [0, 0]
click at [1152, 391] on button "Add" at bounding box center [1156, 408] width 76 height 35
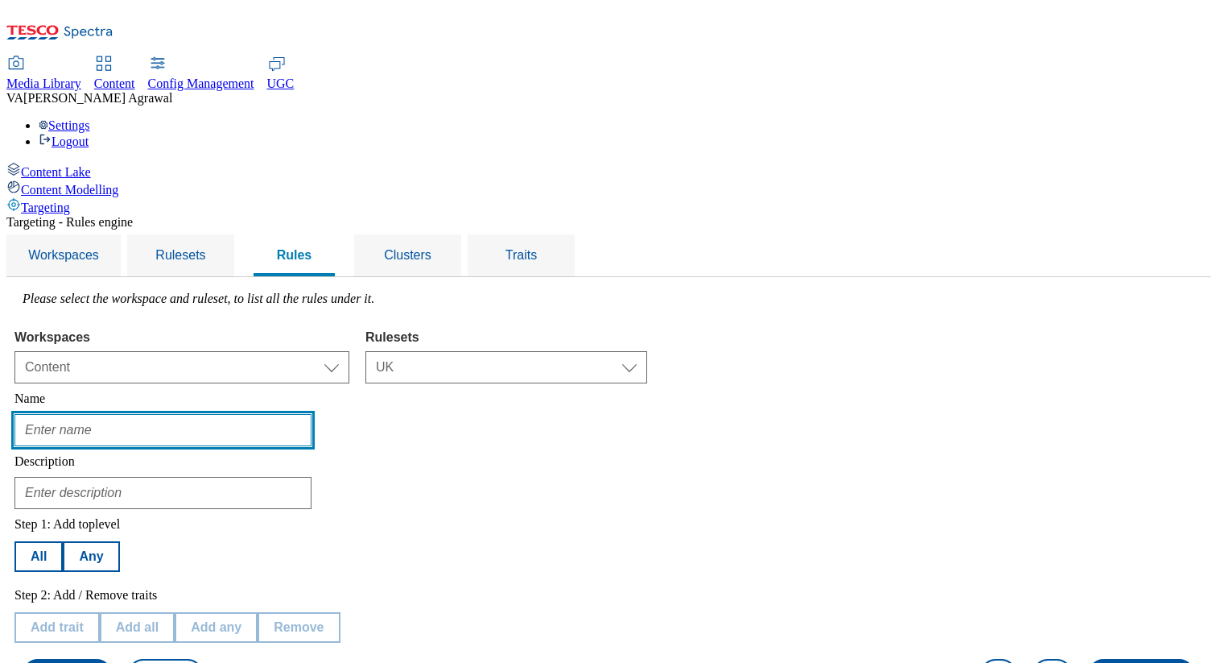
click at [312, 414] on input "text" at bounding box center [162, 430] width 297 height 32
paste input "Inspiration Roundels on Homepage (App): Entrypoints to category pages via: ‘New…"
type input "Inspiration Roundels on Homepage (App): Entrypoints to category pages via: ‘New…"
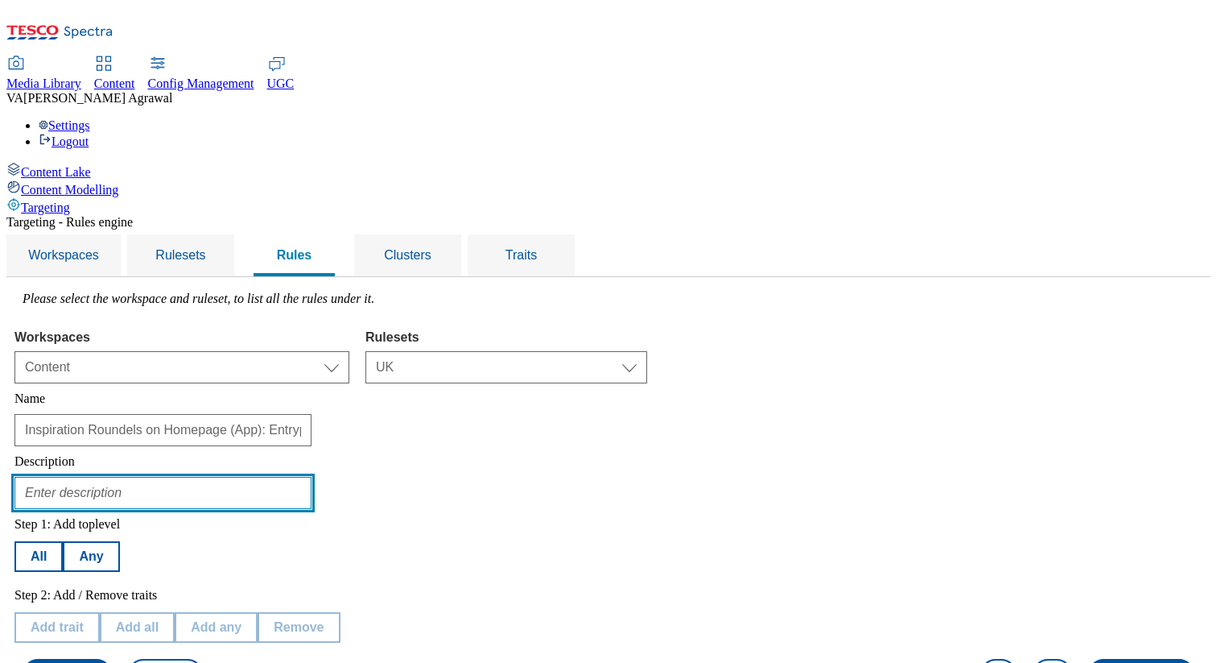
click at [292, 477] on input "text" at bounding box center [162, 493] width 297 height 32
paste input "Entrypoints to category pages via: ‘New & Popular’ roundels on the Homepage (di…"
type input "Entrypoints to category pages via: ‘New & Popular’ roundels on the Homepage (di…"
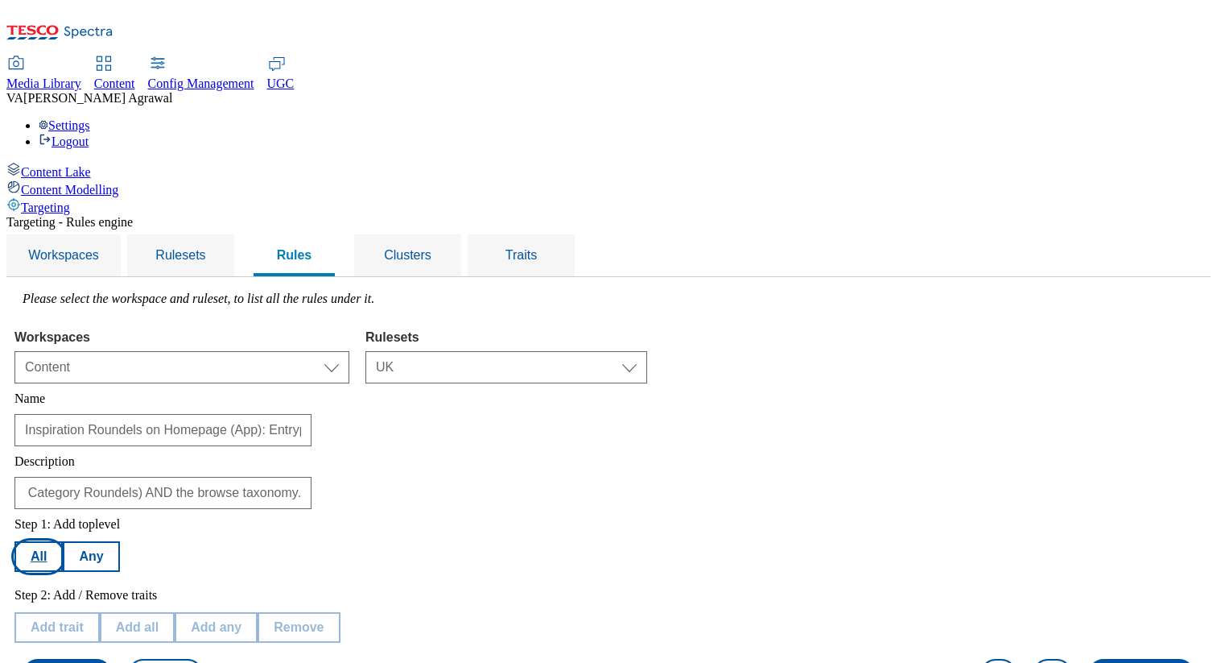
scroll to position [0, 0]
click at [63, 541] on button "All" at bounding box center [38, 556] width 48 height 31
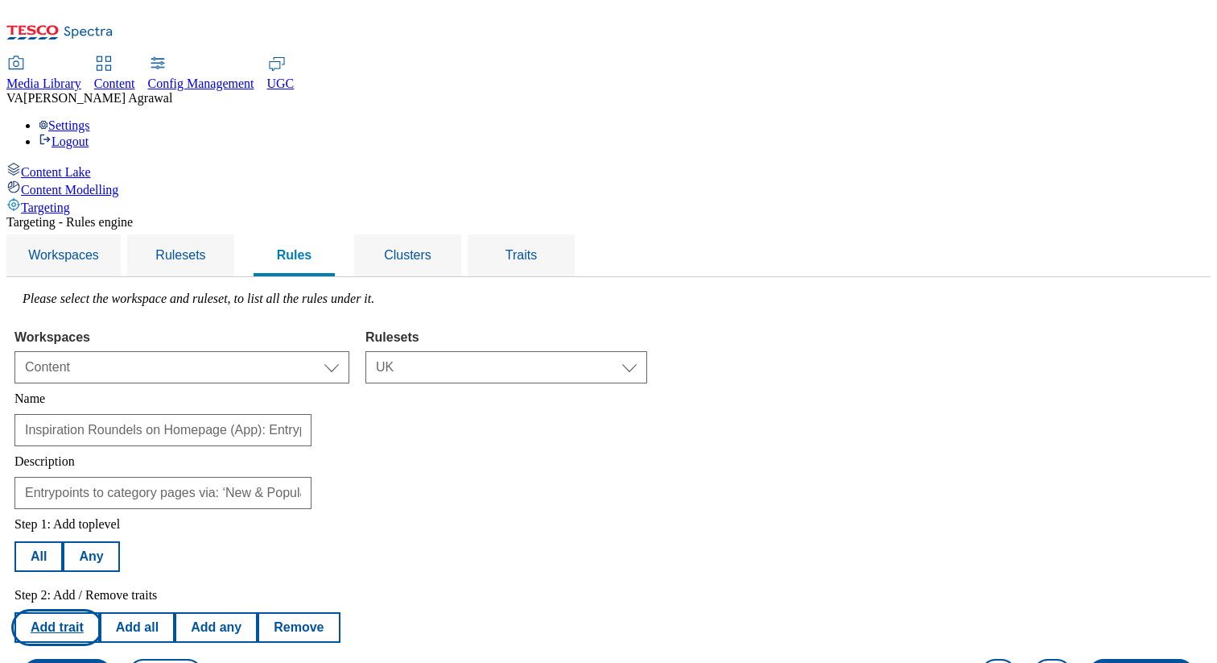
click at [100, 612] on button "Add trait" at bounding box center [56, 627] width 85 height 31
select select "experimentId"
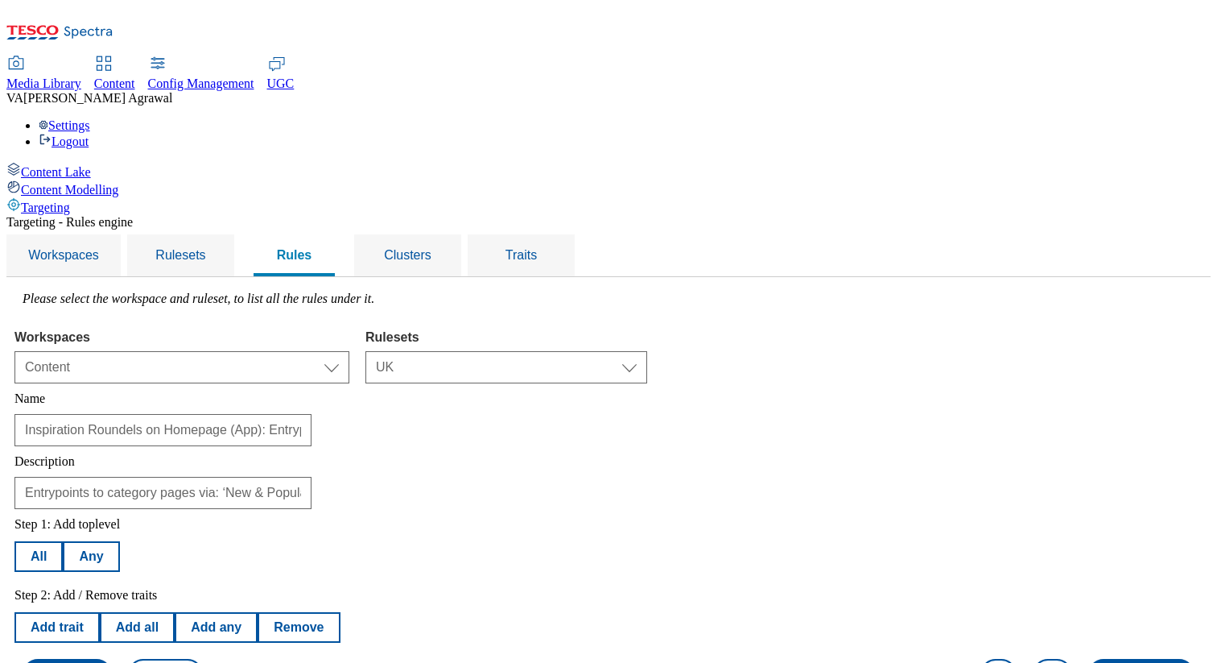
select select "equals"
select select "2719"
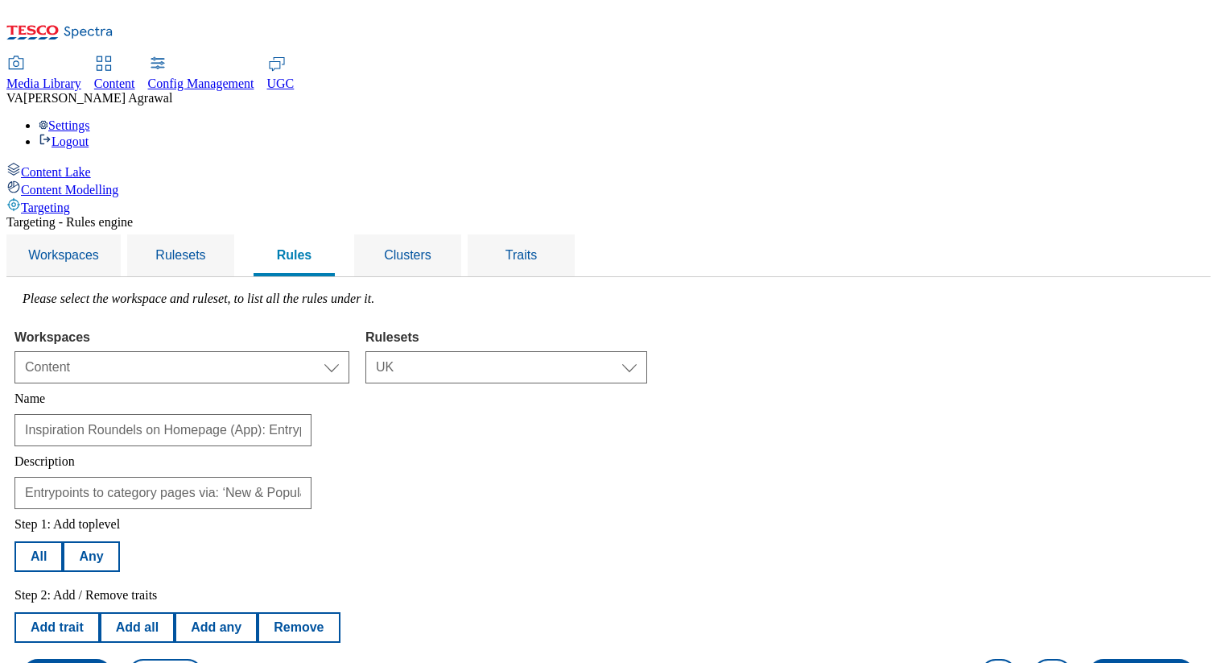
click at [100, 612] on button "Add trait" at bounding box center [56, 627] width 85 height 31
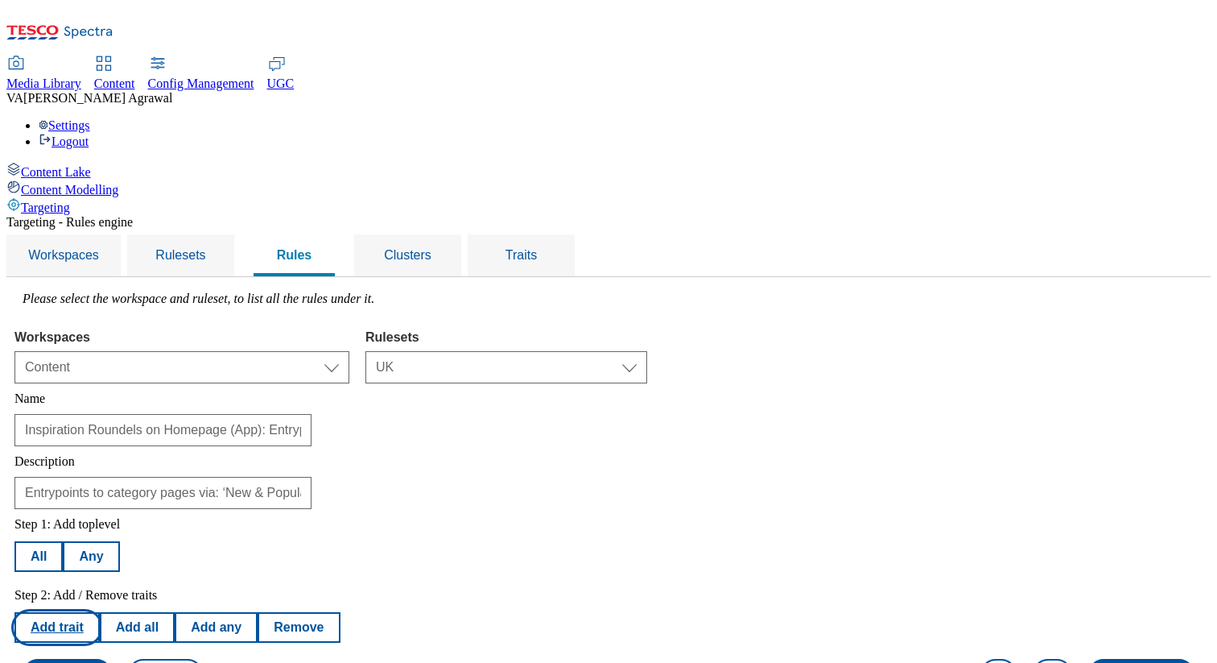
select select "experimentId"
select select "equals"
select select "2719"
select select "variantId"
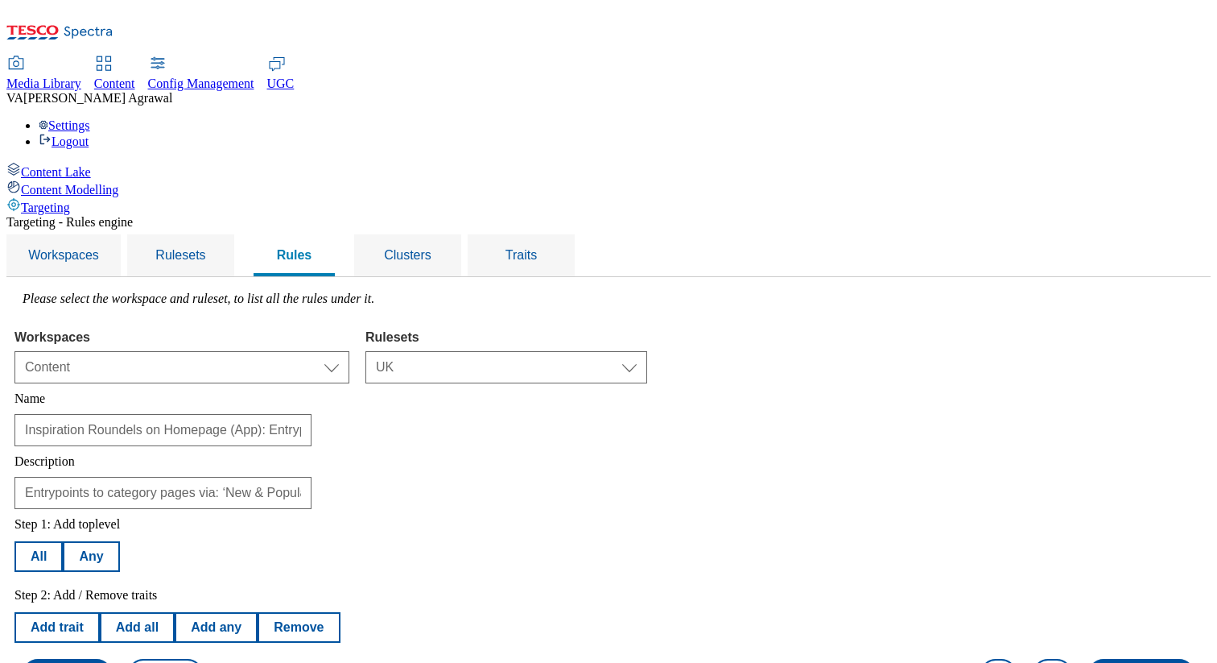
select select "2719-b"
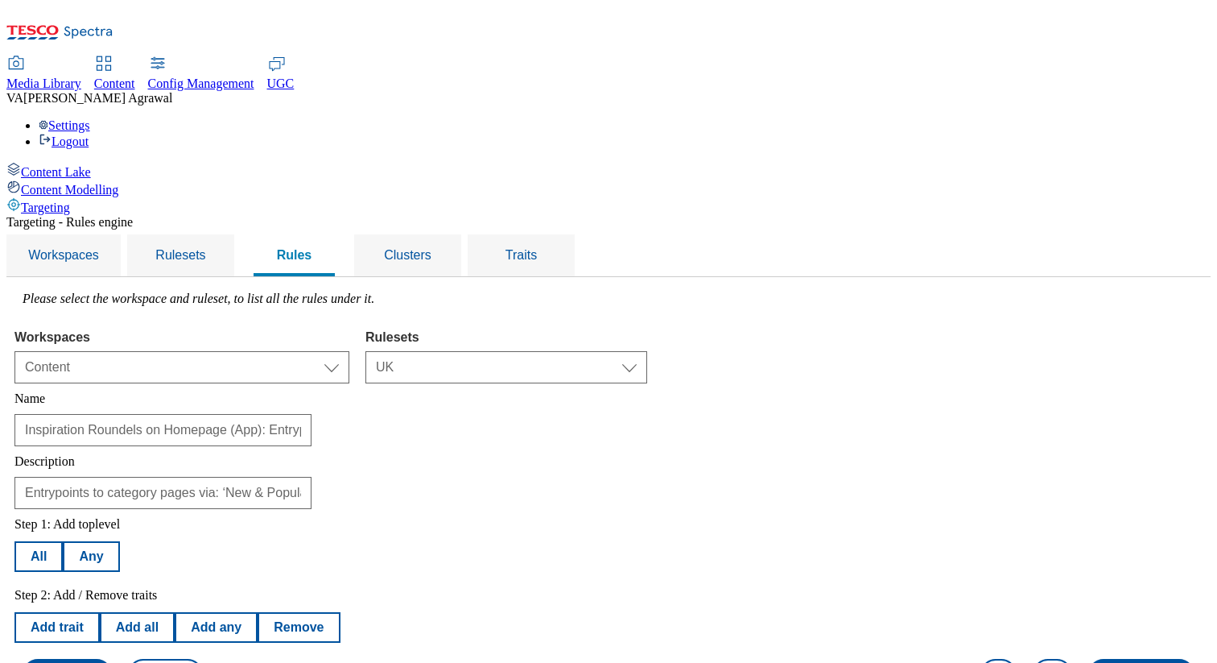
click at [112, 658] on button "Save rule" at bounding box center [67, 673] width 89 height 31
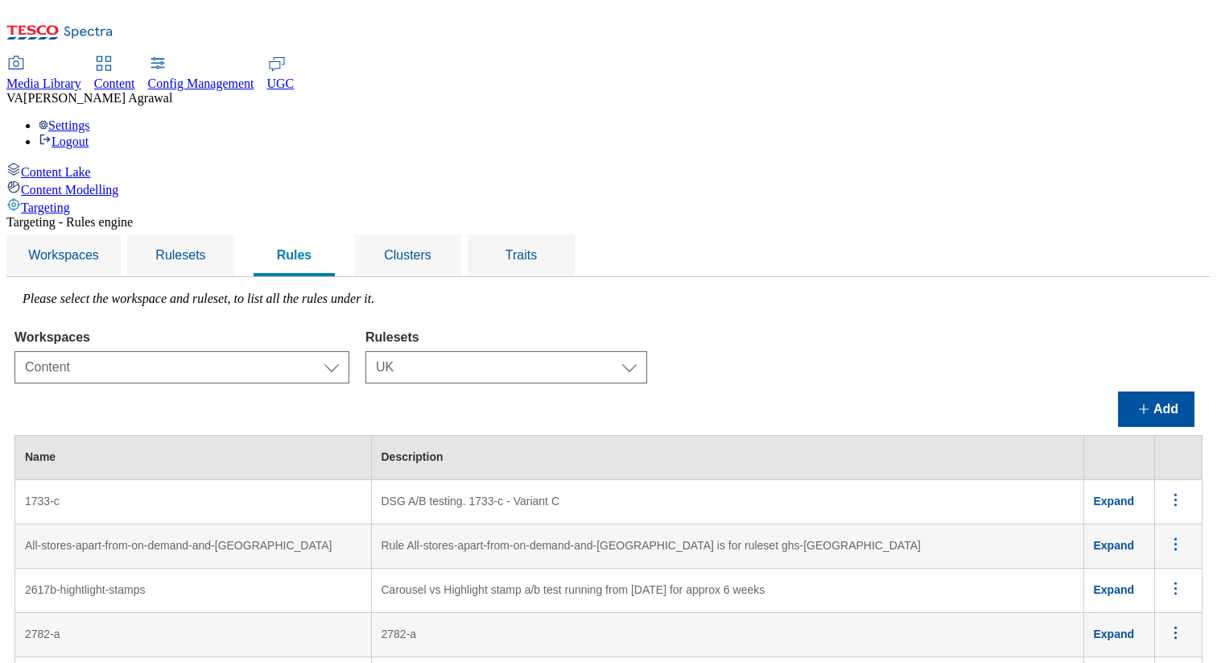
scroll to position [0, 0]
click at [1174, 391] on button "Add" at bounding box center [1156, 408] width 76 height 35
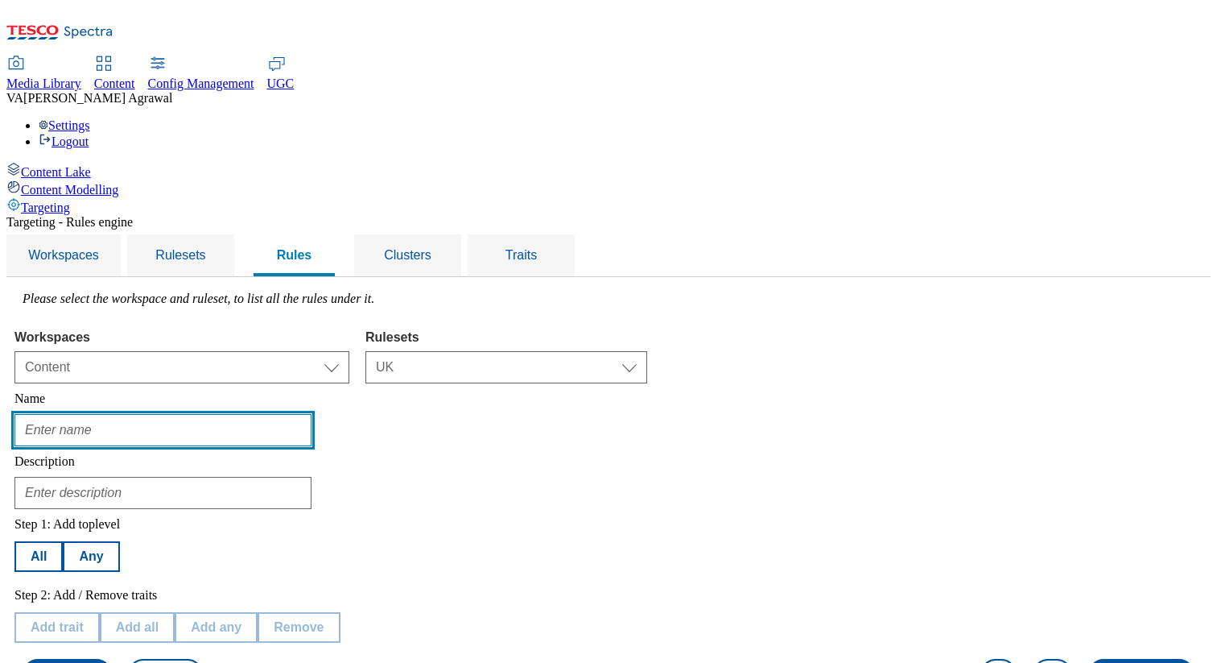
click at [312, 414] on input "text" at bounding box center [162, 430] width 297 height 32
paste input "Inspiration Roundels on Homepage (App): Entrypoints to category pages via: the …"
type input "Inspiration Roundels on Homepage (App): Entrypoints to category pages via: the …"
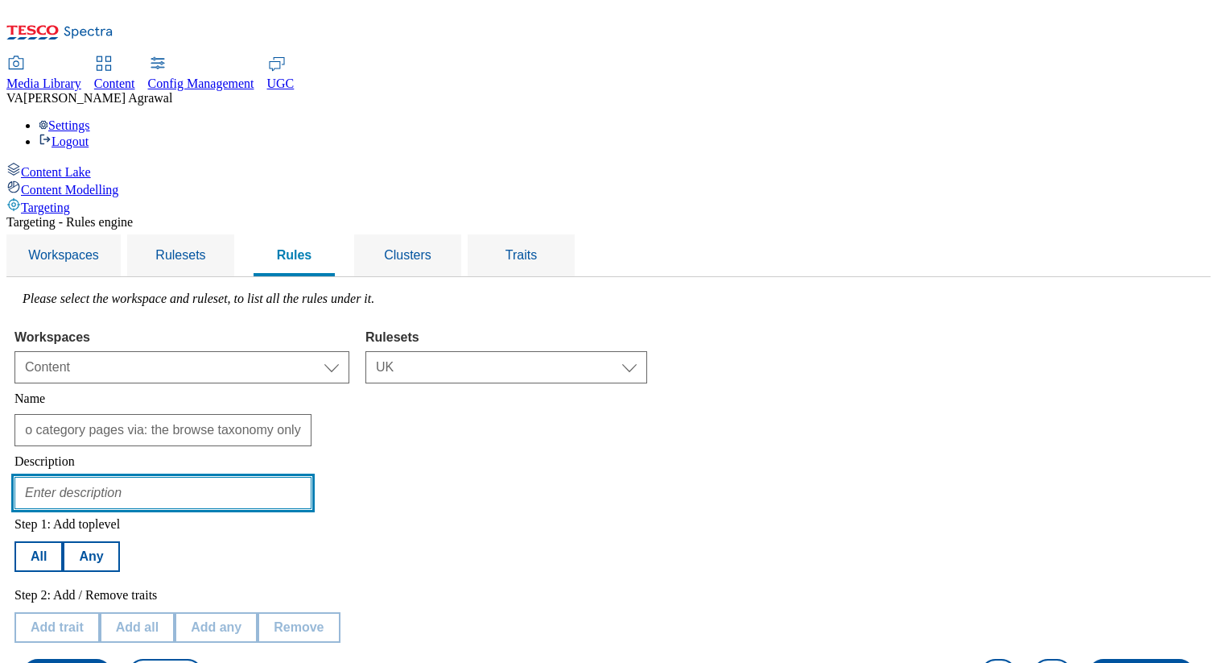
scroll to position [0, 0]
paste input "Entrypoints to category pages via: the browse taxonomy only"
type input "Entrypoints to category pages via: the browse taxonomy only"
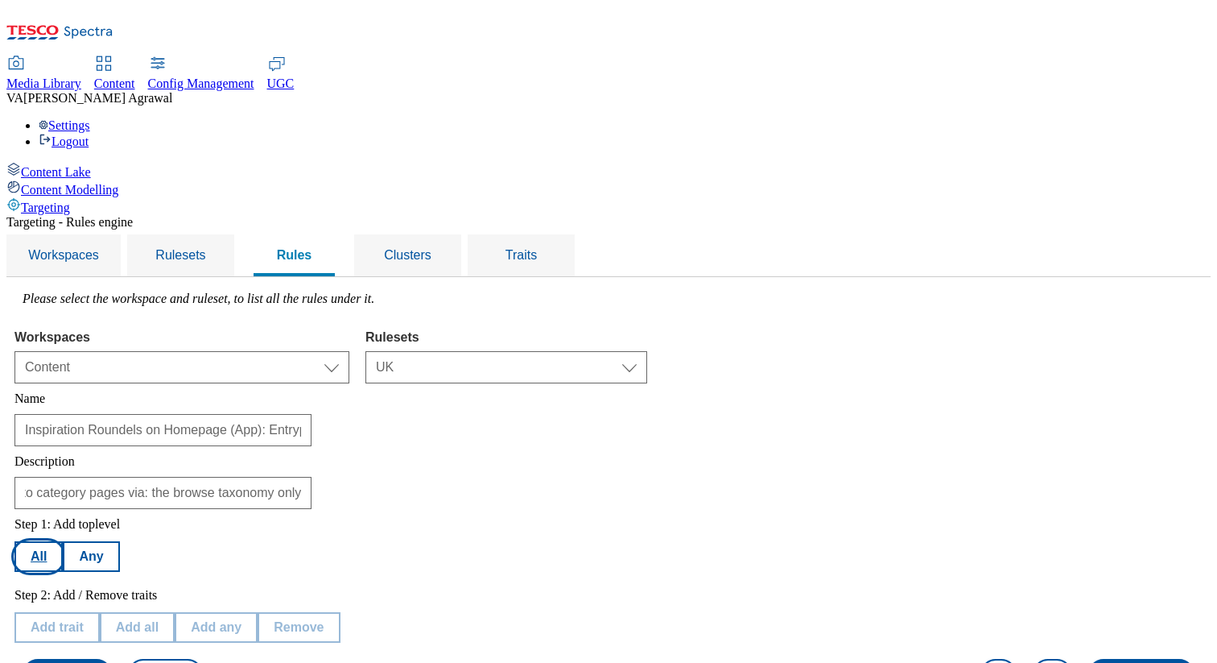
scroll to position [0, 0]
click at [63, 541] on button "All" at bounding box center [38, 556] width 48 height 31
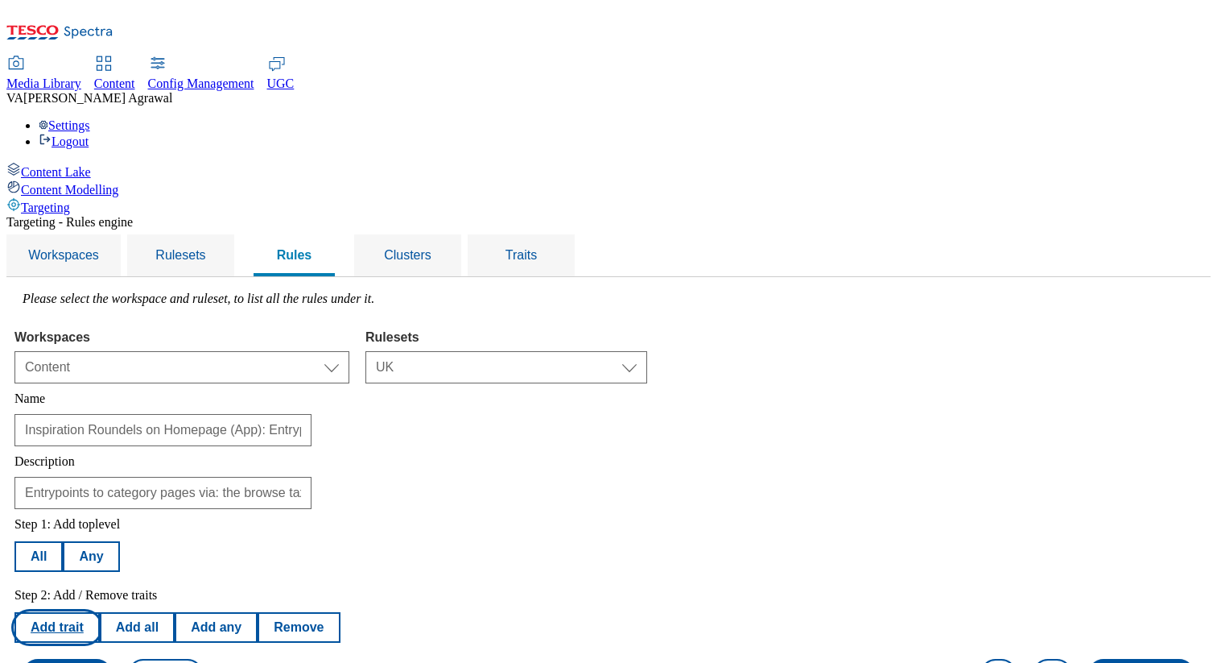
click at [100, 612] on button "Add trait" at bounding box center [56, 627] width 85 height 31
select select "experimentId"
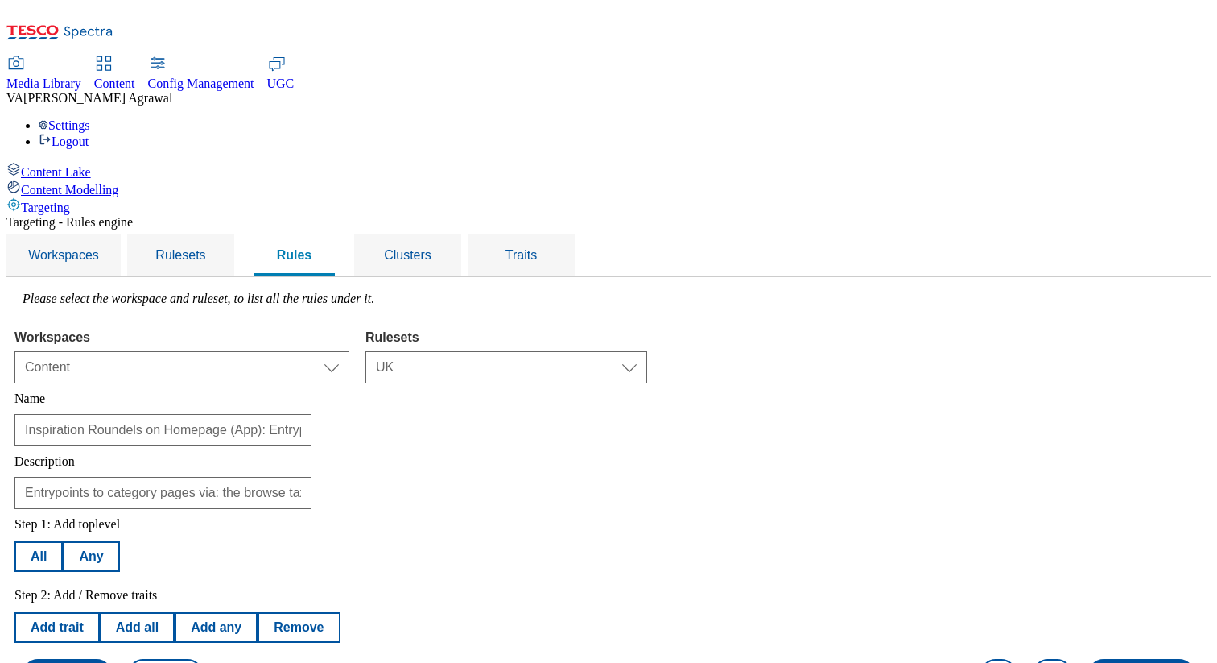
click at [769, 509] on div "Step 1: Add toplevel All Any Step 2: Add / Remove traits Add trait Add all Add …" at bounding box center [608, 603] width 1188 height 188
select select "equals"
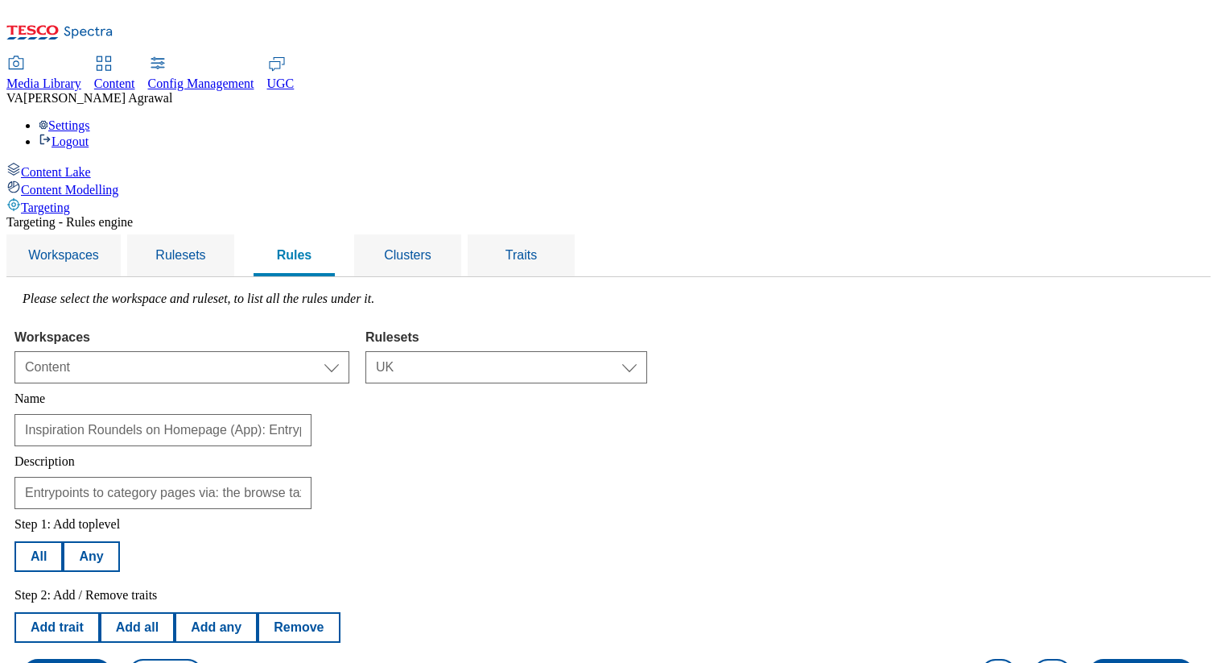
select select "2719"
click at [100, 612] on button "Add trait" at bounding box center [56, 627] width 85 height 31
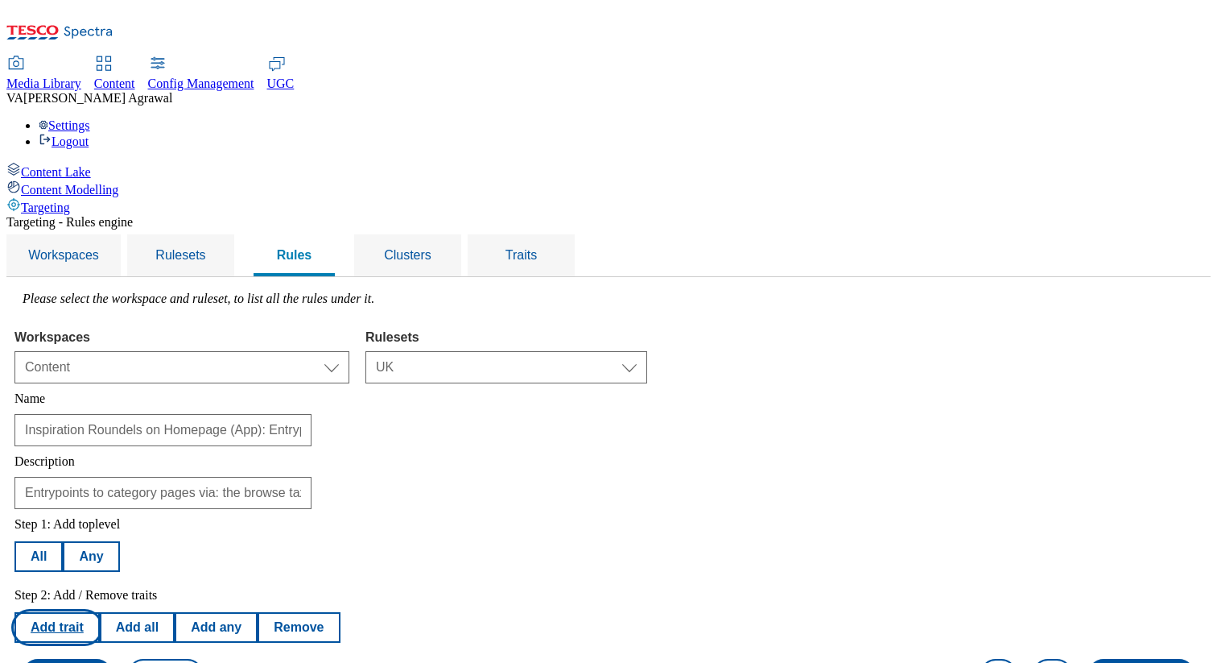
select select "experimentId"
select select "equals"
select select "2719"
select select "variantId"
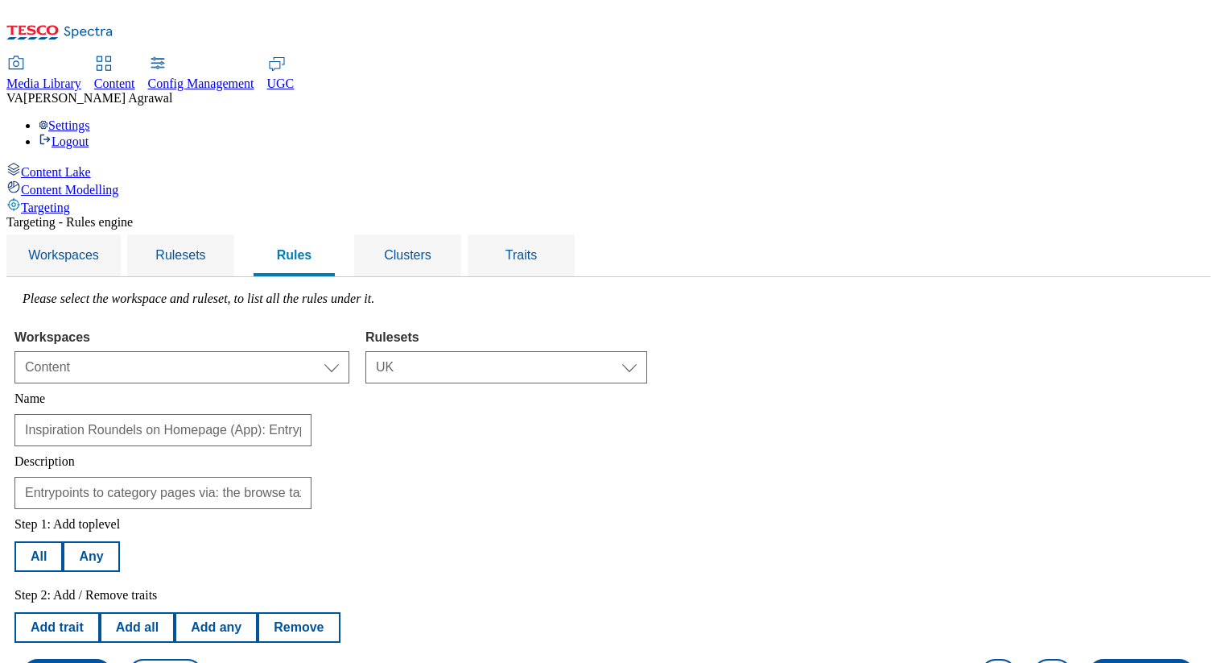
select select "2719-d"
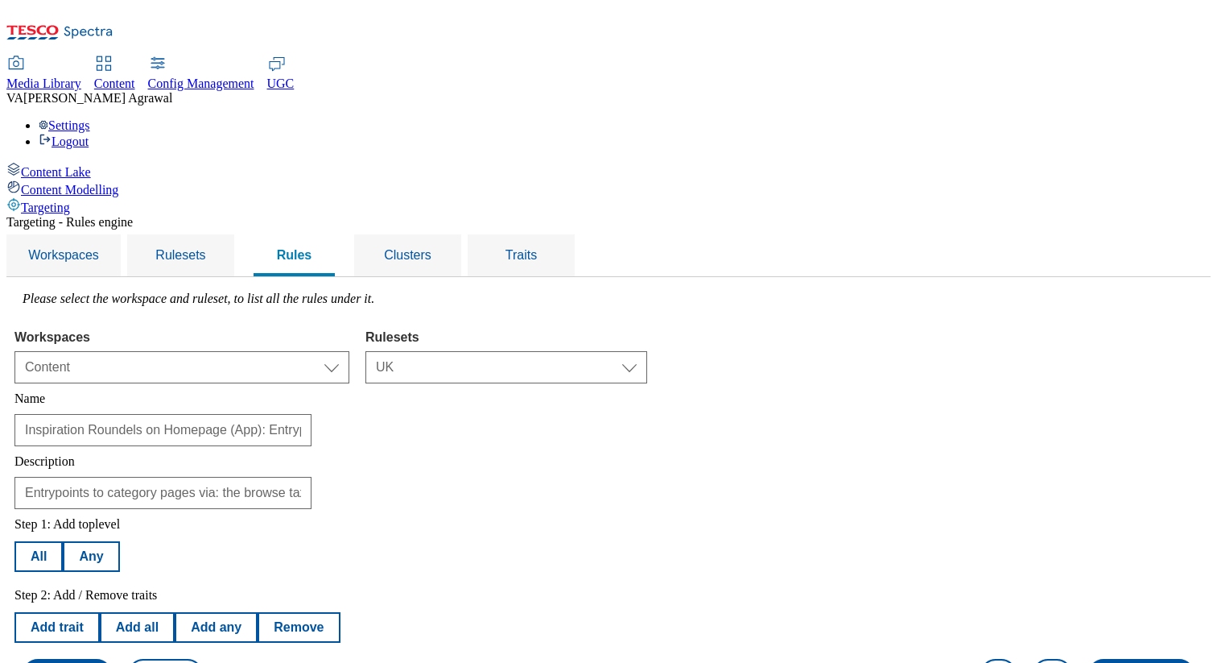
click at [112, 658] on button "Save rule" at bounding box center [67, 673] width 89 height 31
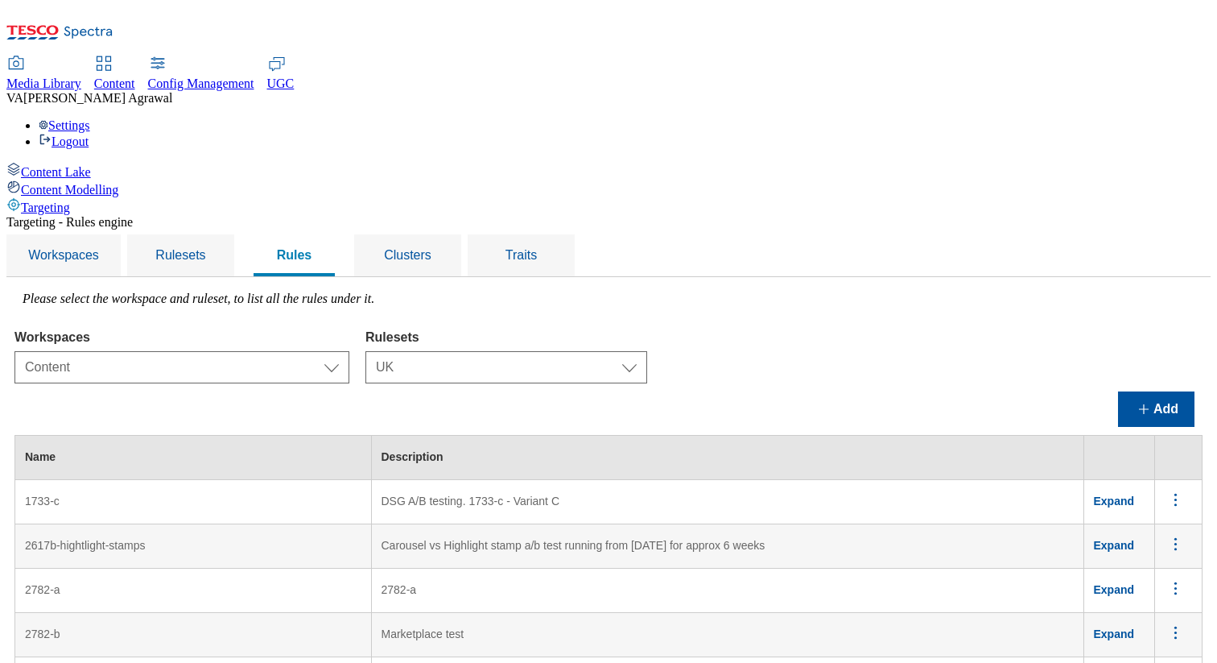
scroll to position [3005, 0]
